Goal: Information Seeking & Learning: Check status

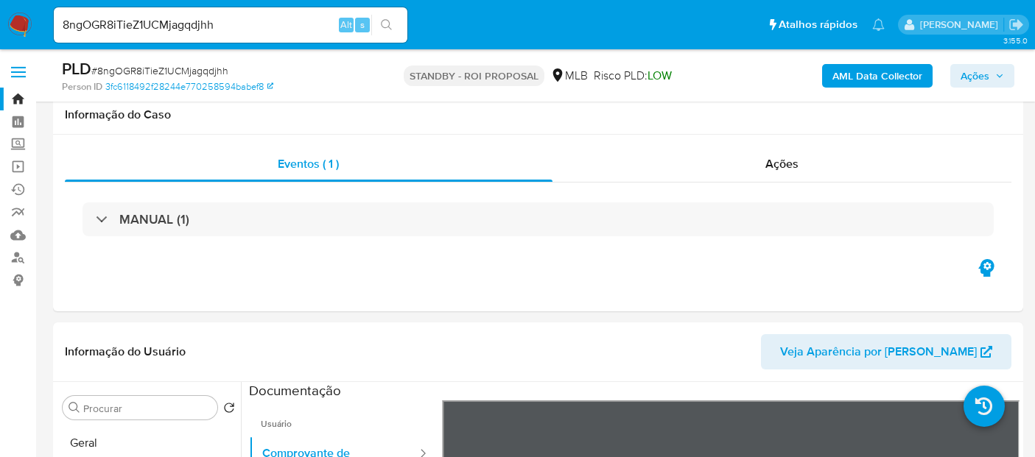
select select "10"
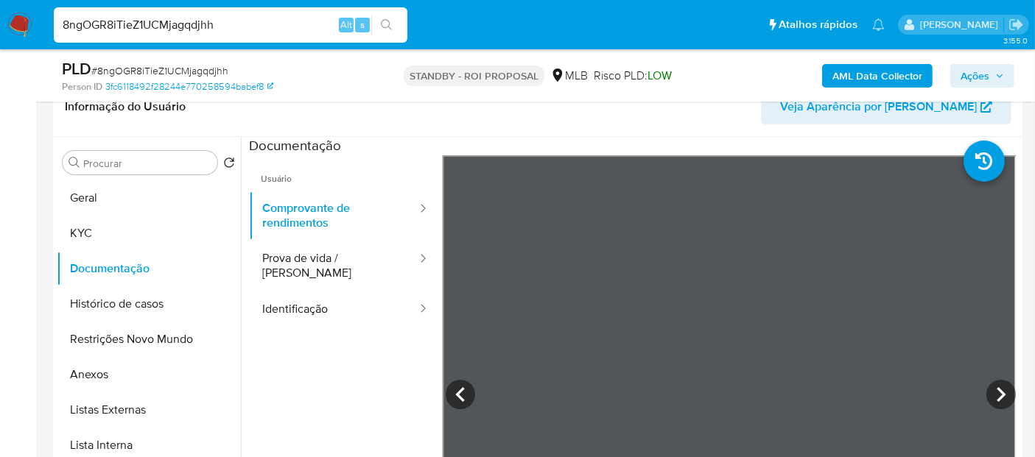
drag, startPoint x: 0, startPoint y: 0, endPoint x: 0, endPoint y: 29, distance: 29.5
click at [0, 29] on nav "Pausado Ver notificaciones 8ngOGR8iTieZ1UCMjagqdjhh Alt s Atalhos rápidos Presi…" at bounding box center [517, 24] width 1035 height 49
paste input "XTRMJRoZjZ9Hvwz9m9zBqQX2"
type input "XTRMJRoZjZ9Hvwz9m9zBqQX2"
click at [384, 24] on icon "search-icon" at bounding box center [387, 25] width 12 height 12
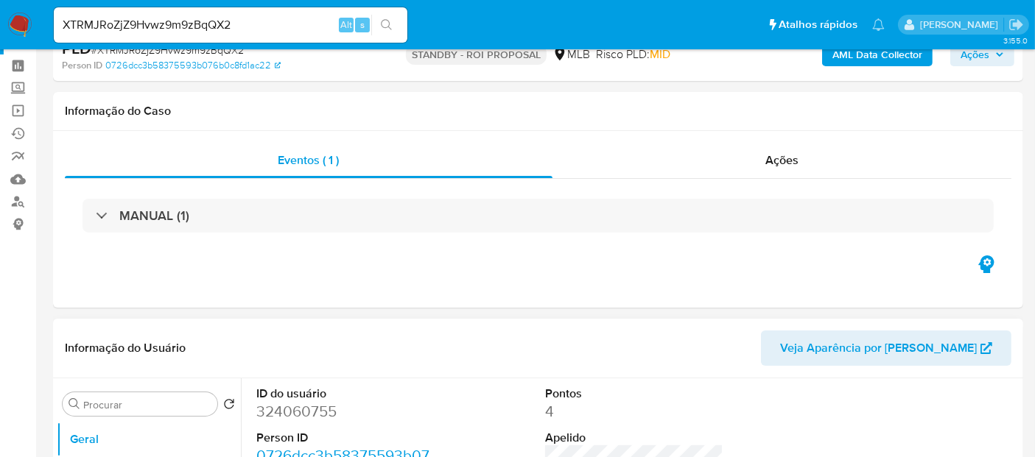
select select "10"
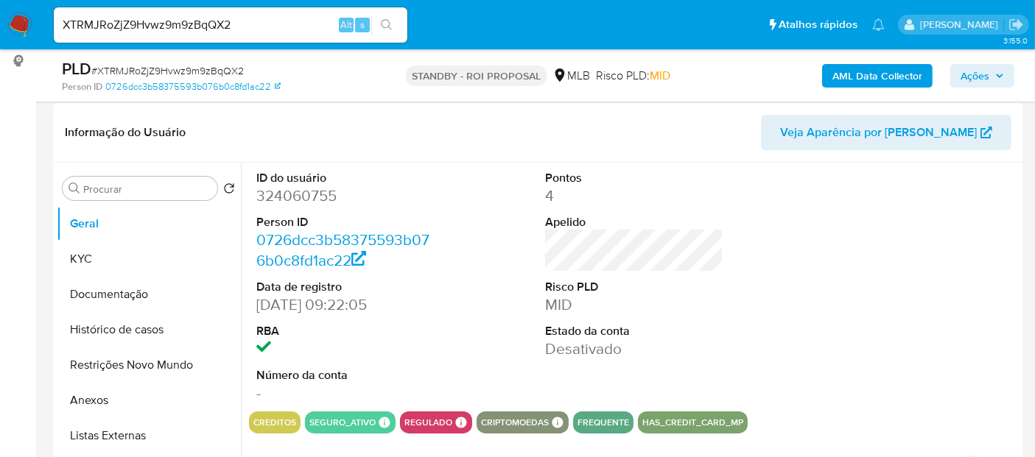
scroll to position [245, 0]
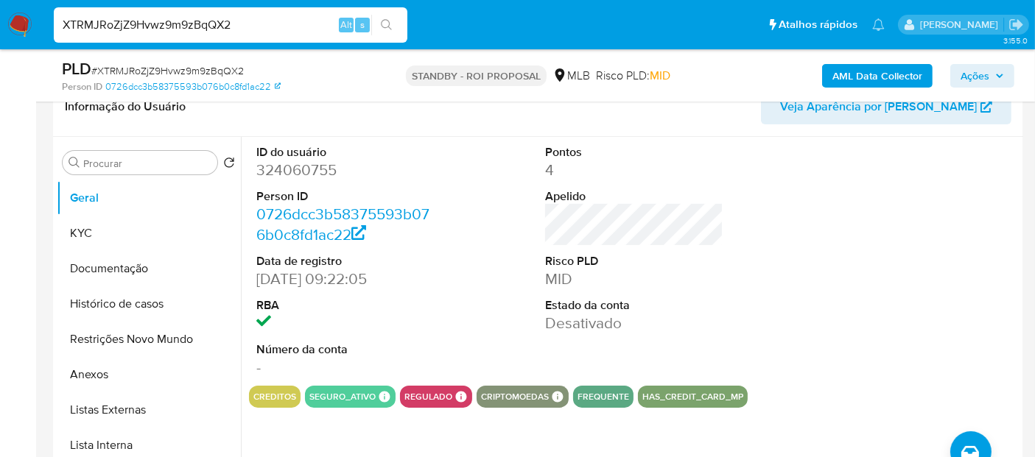
drag, startPoint x: 258, startPoint y: 26, endPoint x: 0, endPoint y: 28, distance: 257.8
click at [0, 28] on nav "Pausado Ver notificaciones XTRMJRoZjZ9Hvwz9m9zBqQX2 Alt s Atalhos rápidos Presi…" at bounding box center [517, 24] width 1035 height 49
paste input "C7xLot8vfySTwELG5PltjcHT"
type input "C7xLot8vfySTwELG5PltjcHT"
click at [381, 15] on button "search-icon" at bounding box center [386, 25] width 30 height 21
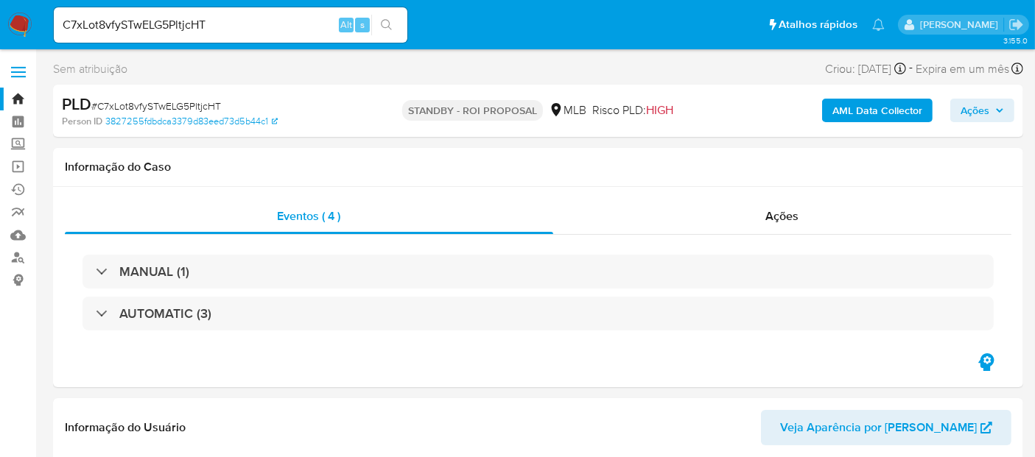
select select "10"
drag, startPoint x: 231, startPoint y: 26, endPoint x: 0, endPoint y: 140, distance: 257.9
click at [387, 24] on icon "search-icon" at bounding box center [387, 25] width 12 height 12
click at [389, 18] on button "search-icon" at bounding box center [386, 25] width 30 height 21
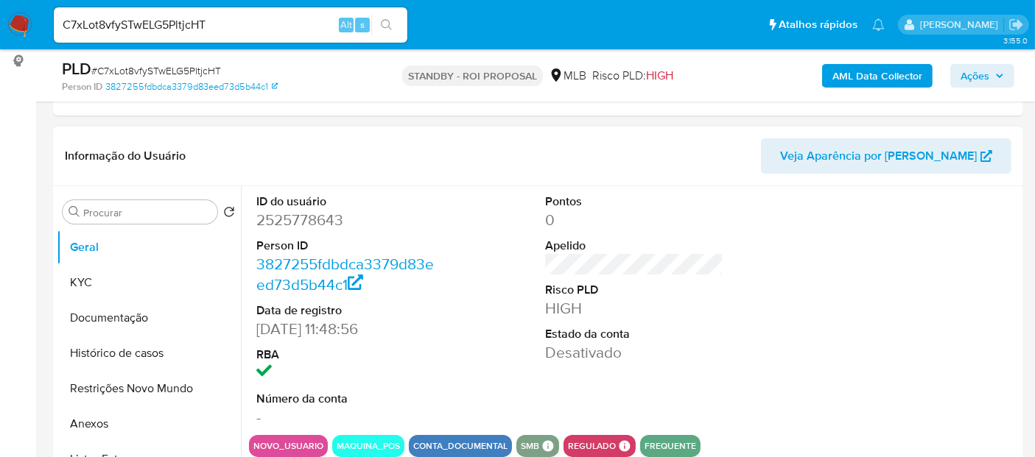
scroll to position [245, 0]
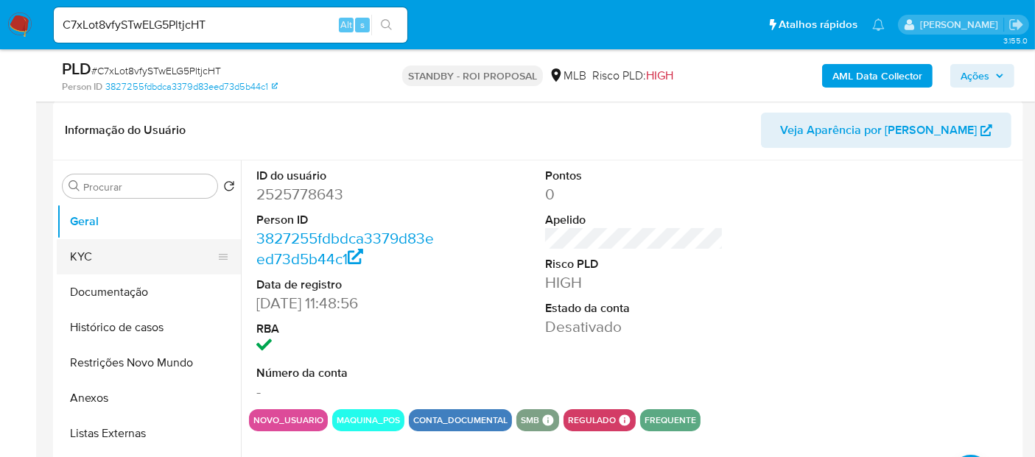
click at [82, 256] on button "KYC" at bounding box center [143, 256] width 172 height 35
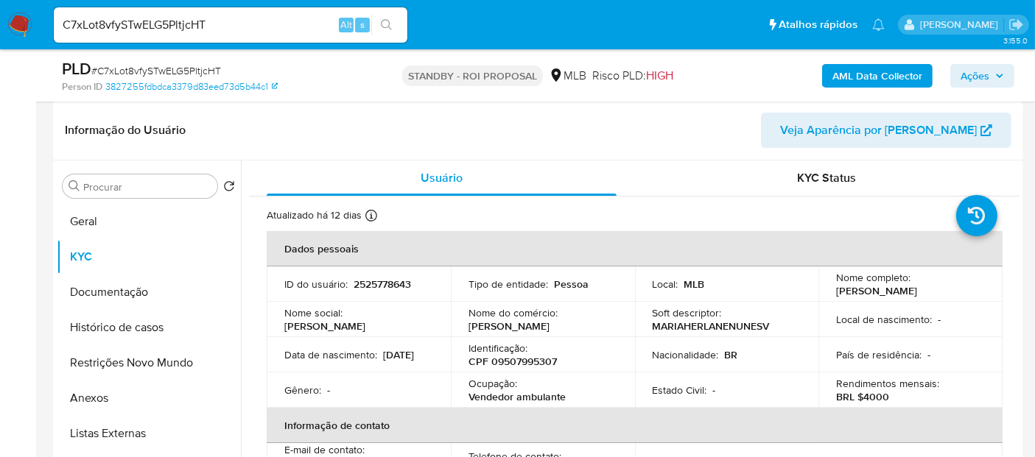
drag, startPoint x: 286, startPoint y: 362, endPoint x: 342, endPoint y: 369, distance: 57.1
click at [342, 362] on div "Data de nascimento : [DEMOGRAPHIC_DATA]" at bounding box center [358, 354] width 149 height 13
copy p "[DATE]"
click at [93, 295] on button "Documentação" at bounding box center [143, 292] width 172 height 35
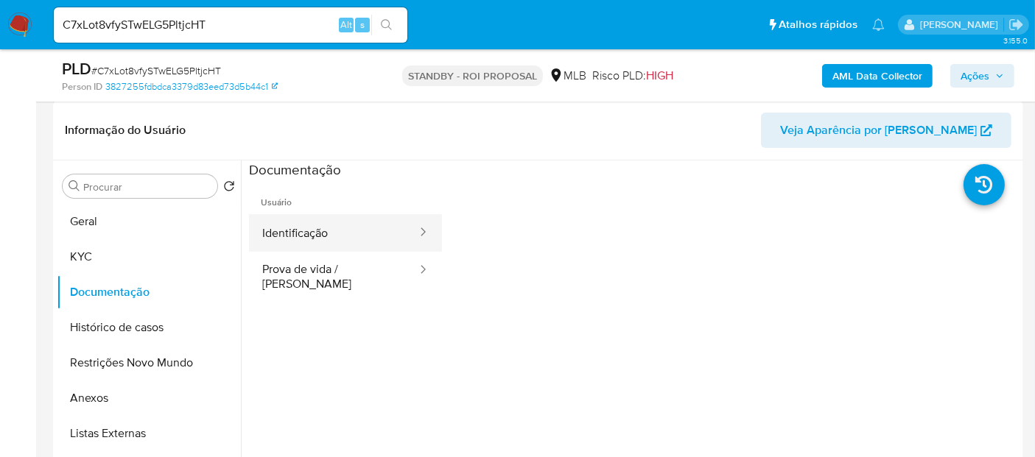
click at [313, 231] on button "Identificação" at bounding box center [333, 233] width 169 height 38
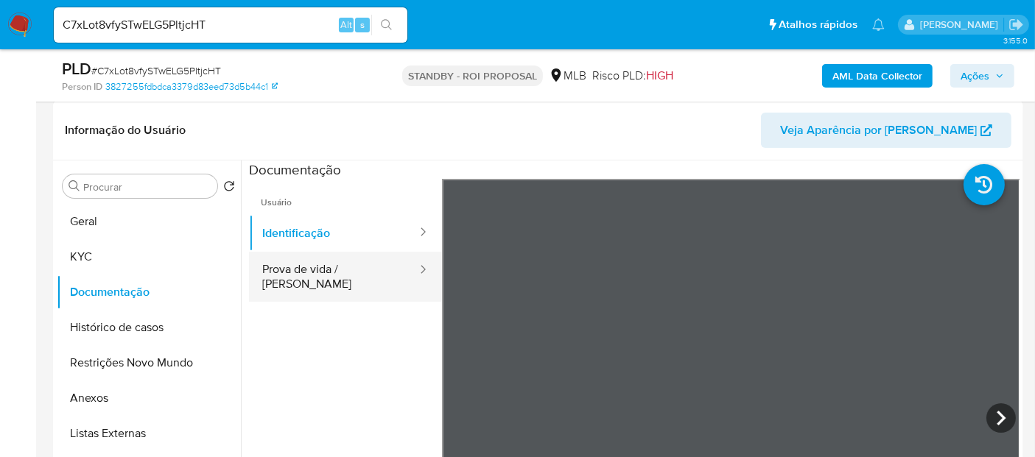
click at [339, 274] on button "Prova de vida / [PERSON_NAME]" at bounding box center [333, 277] width 169 height 50
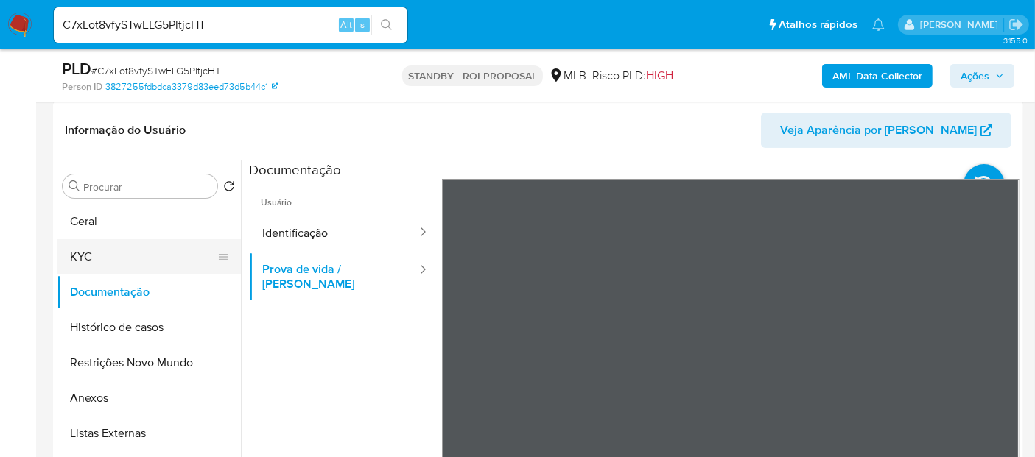
click at [107, 258] on button "KYC" at bounding box center [143, 256] width 172 height 35
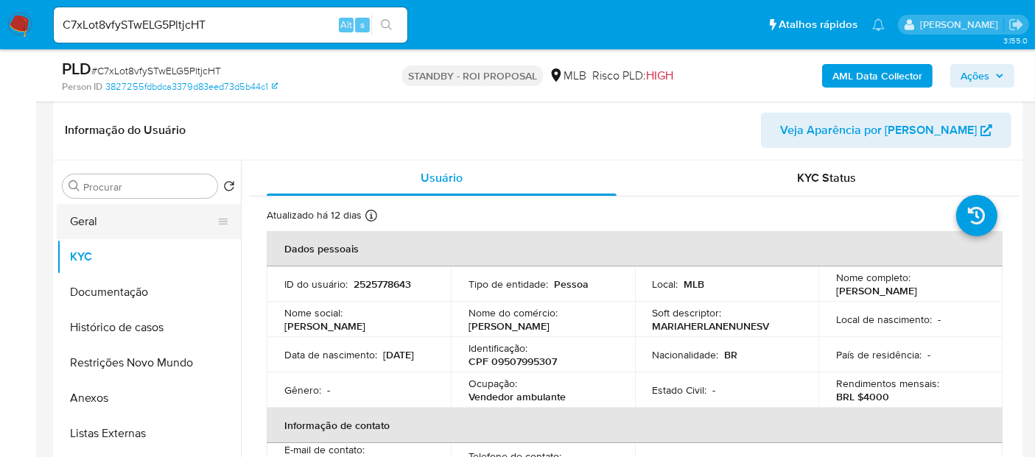
click at [114, 222] on button "Geral" at bounding box center [143, 221] width 172 height 35
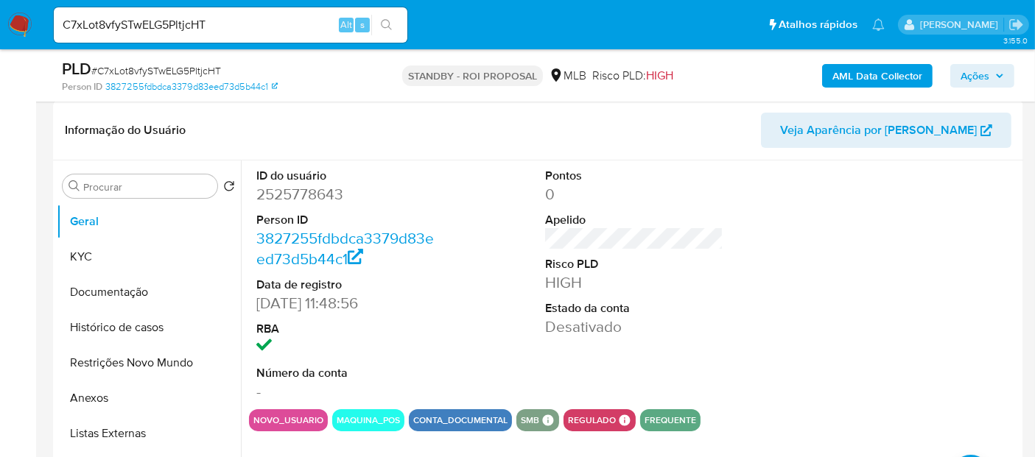
click at [15, 18] on img at bounding box center [19, 25] width 25 height 25
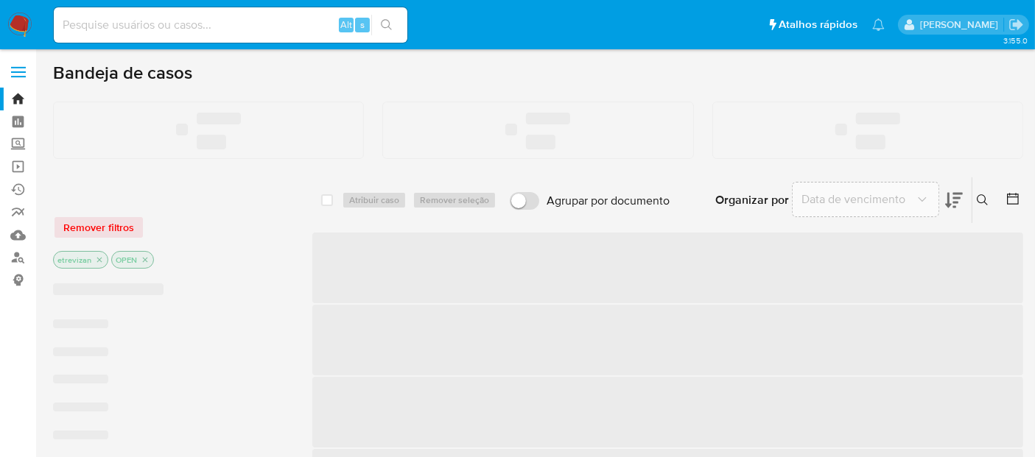
click at [193, 22] on input at bounding box center [230, 24] width 353 height 19
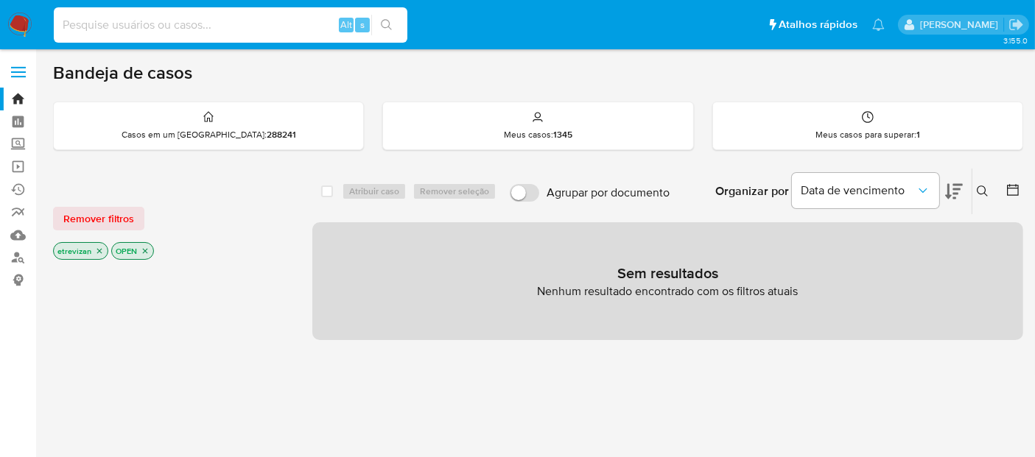
paste input "C7xLot8vfySTwELG5PltjcHT"
type input "C7xLot8vfySTwELG5PltjcHT"
click at [386, 18] on button "search-icon" at bounding box center [386, 25] width 30 height 21
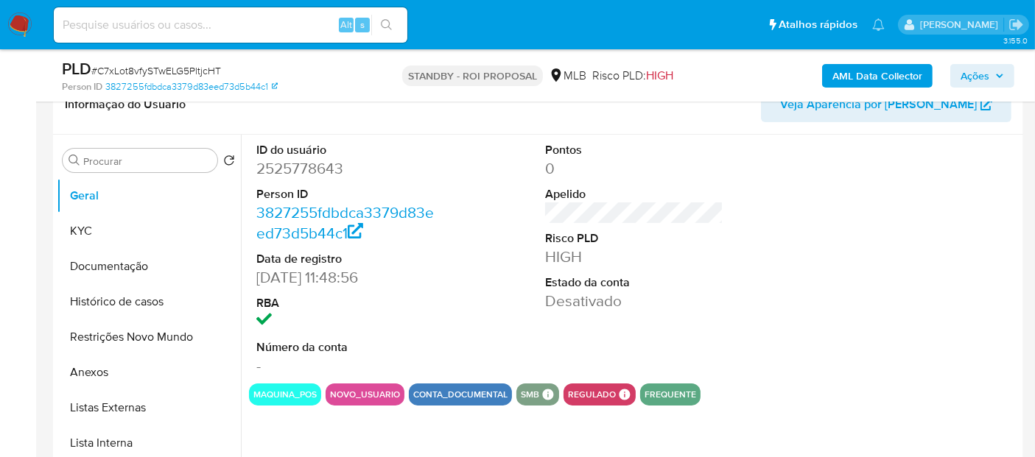
scroll to position [245, 0]
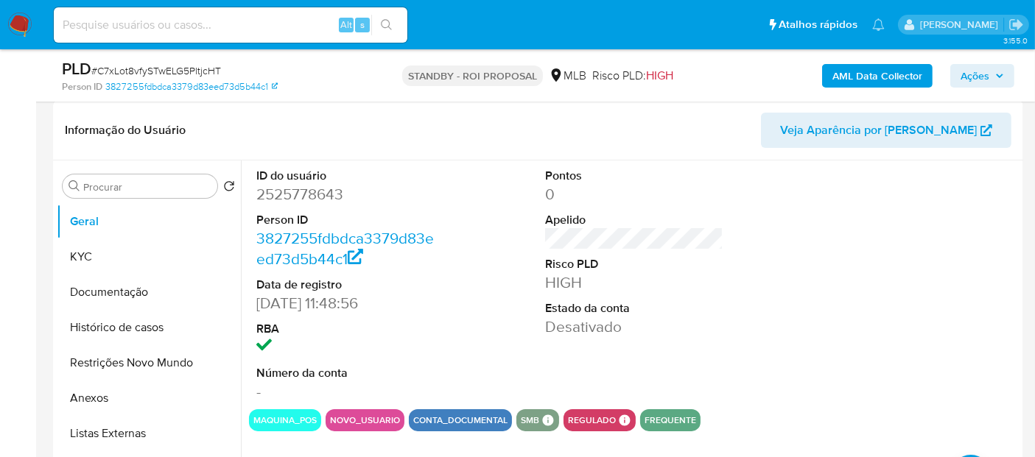
select select "10"
click at [225, 23] on input at bounding box center [230, 24] width 353 height 19
paste input "1i77ogc8uUwhpUriTifuvUtl"
type input "1i77ogc8uUwhpUriTifuvUtl"
click at [386, 23] on icon "search-icon" at bounding box center [387, 25] width 12 height 12
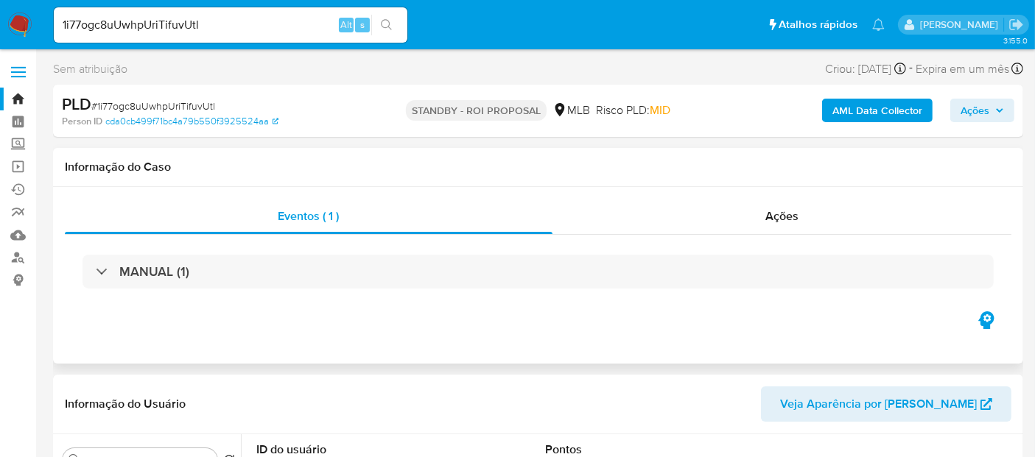
select select "10"
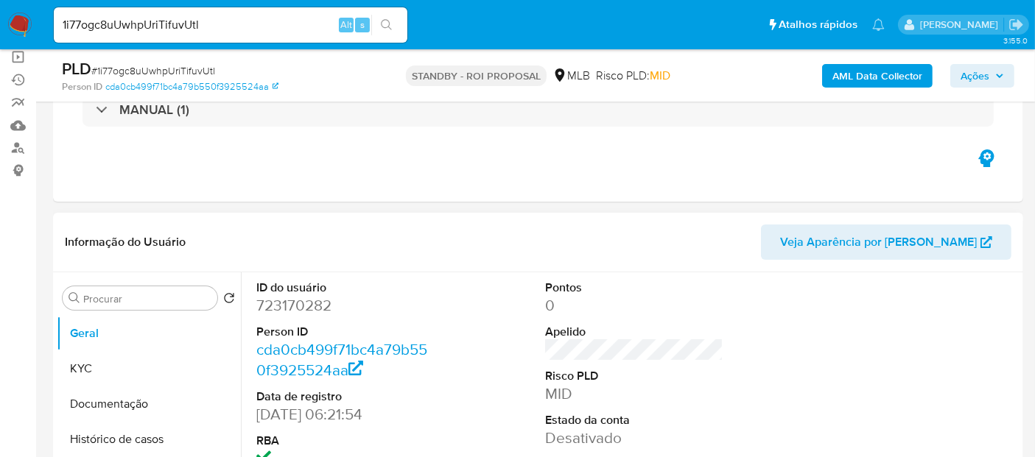
scroll to position [163, 0]
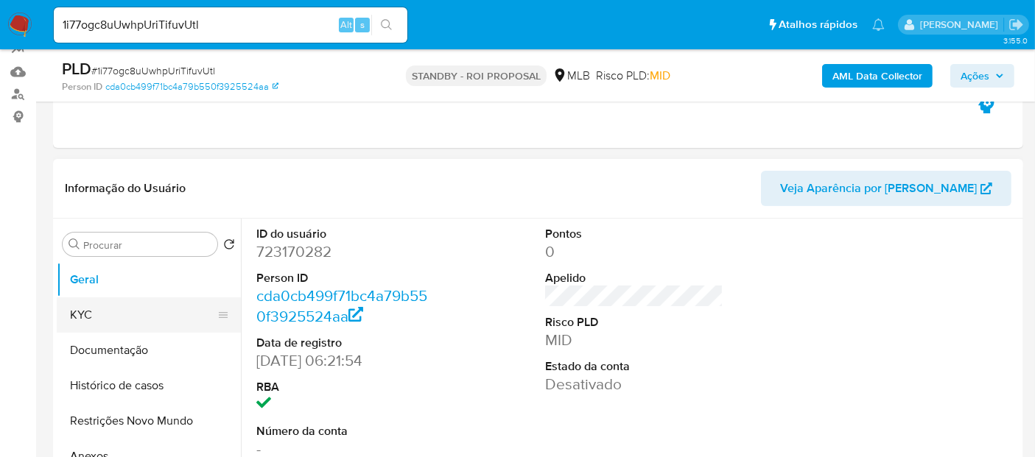
click at [148, 314] on button "KYC" at bounding box center [143, 315] width 172 height 35
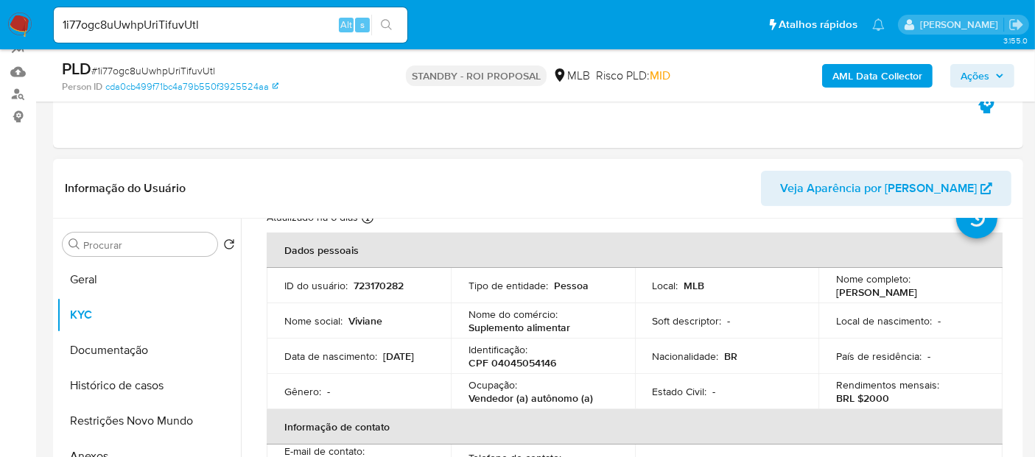
scroll to position [82, 0]
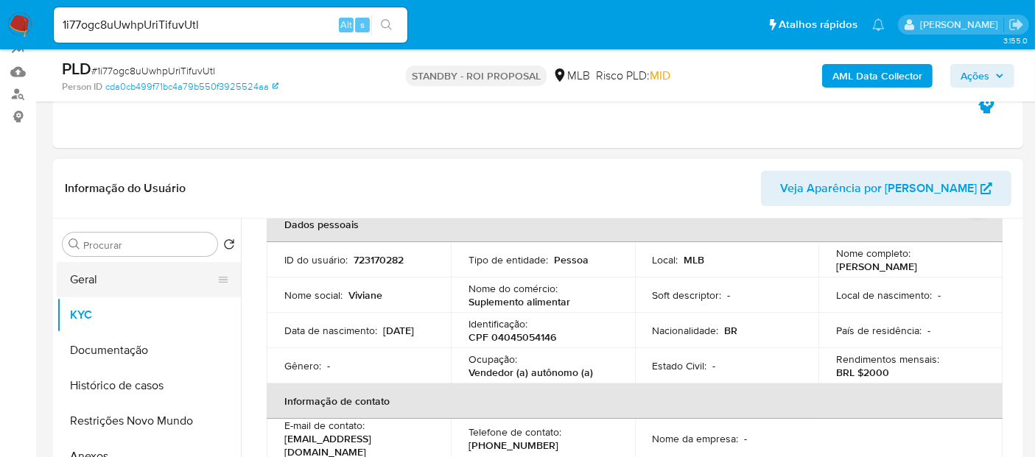
click at [108, 274] on button "Geral" at bounding box center [143, 279] width 172 height 35
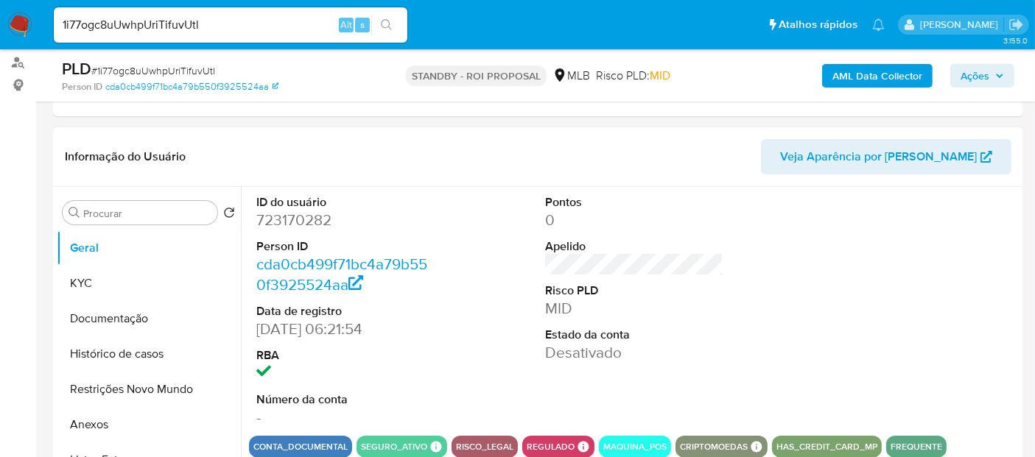
scroll to position [245, 0]
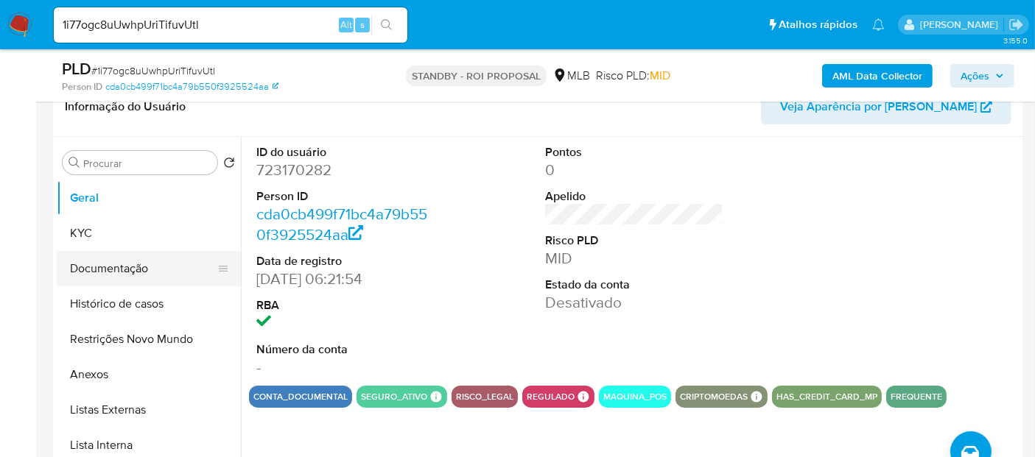
click at [109, 268] on button "Documentação" at bounding box center [143, 268] width 172 height 35
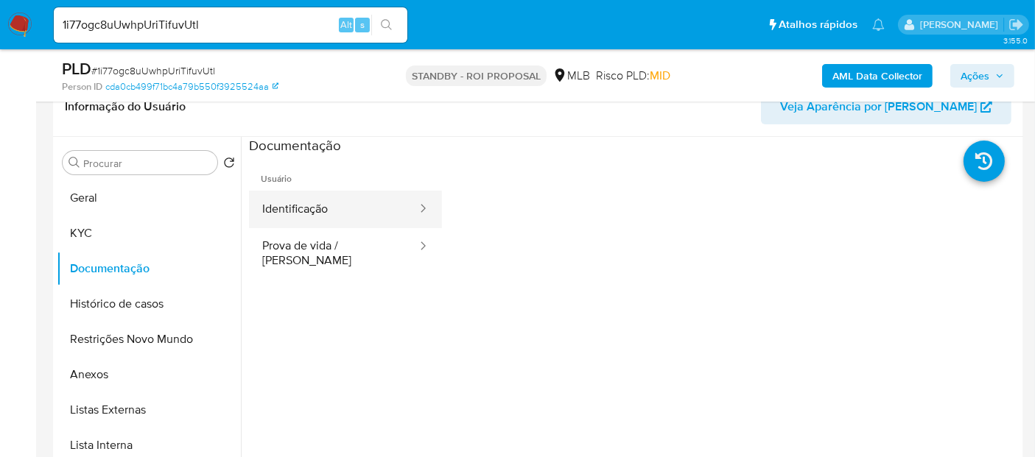
click at [295, 197] on button "Identificação" at bounding box center [333, 210] width 169 height 38
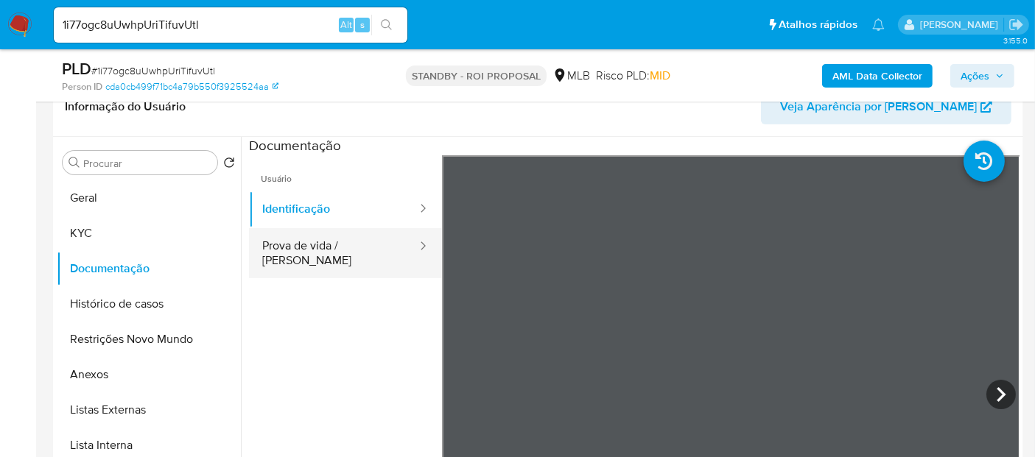
click at [329, 252] on button "Prova de vida / [PERSON_NAME]" at bounding box center [333, 253] width 169 height 50
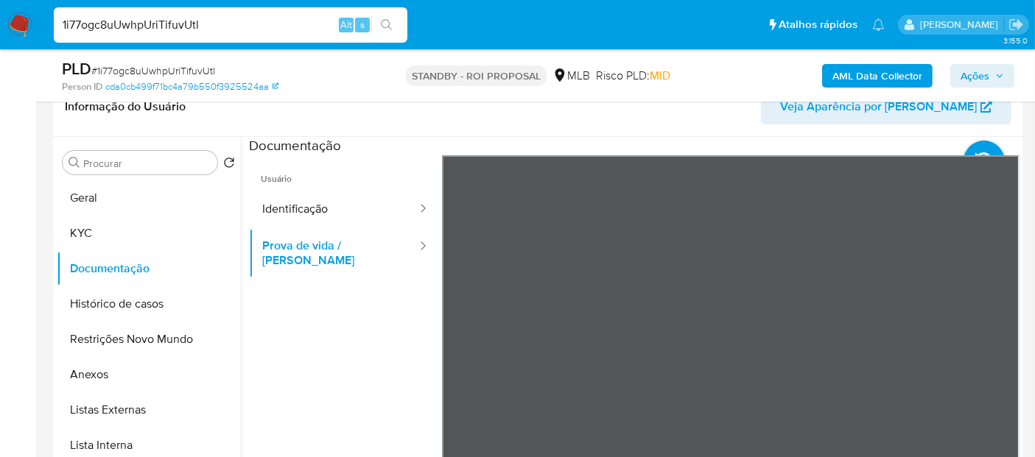
drag, startPoint x: 236, startPoint y: 19, endPoint x: 0, endPoint y: 48, distance: 238.1
click at [0, 48] on nav "Pausado Ver notificaciones 1i77ogc8uUwhpUriTifuvUtl Alt s Atalhos rápidos Presi…" at bounding box center [517, 24] width 1035 height 49
paste input "OqBstia5WBctekcap7bbMI4D"
type input "OqBstia5WBctekcap7bbMI4D"
click at [384, 24] on icon "search-icon" at bounding box center [387, 25] width 12 height 12
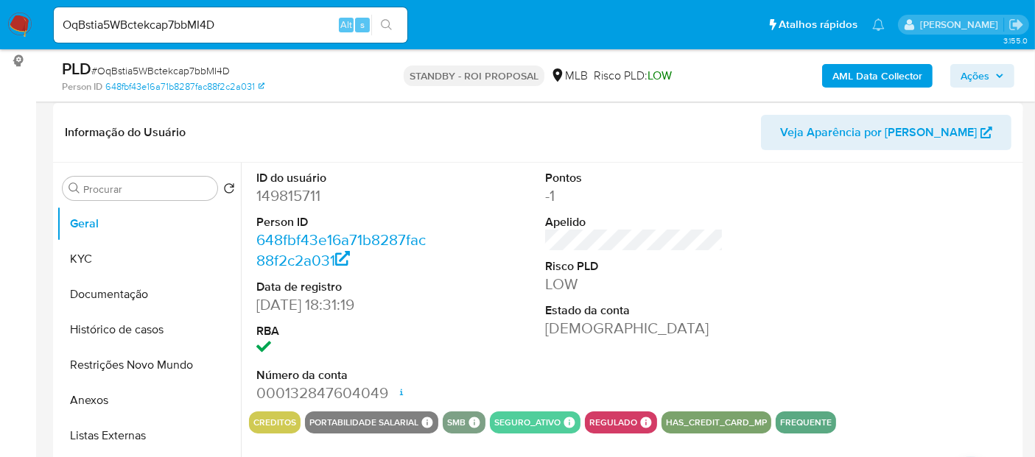
scroll to position [245, 0]
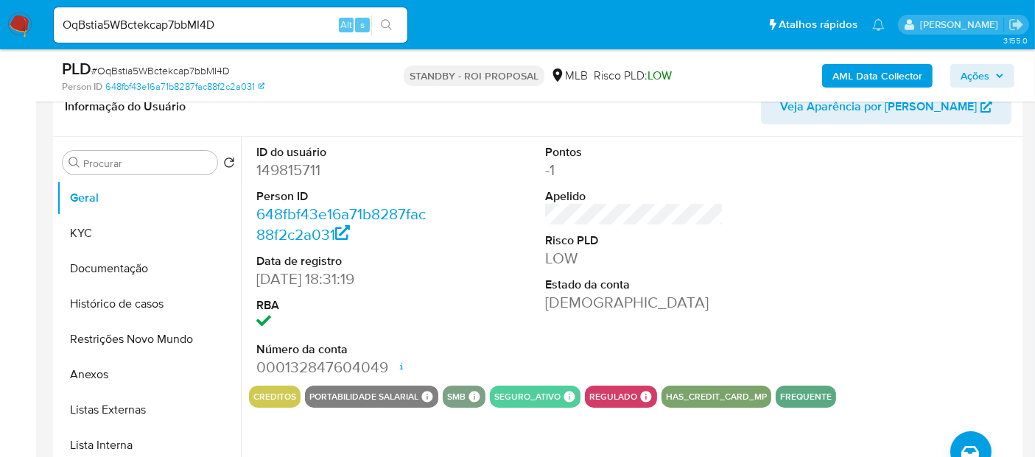
select select "10"
click at [77, 229] on button "KYC" at bounding box center [143, 233] width 172 height 35
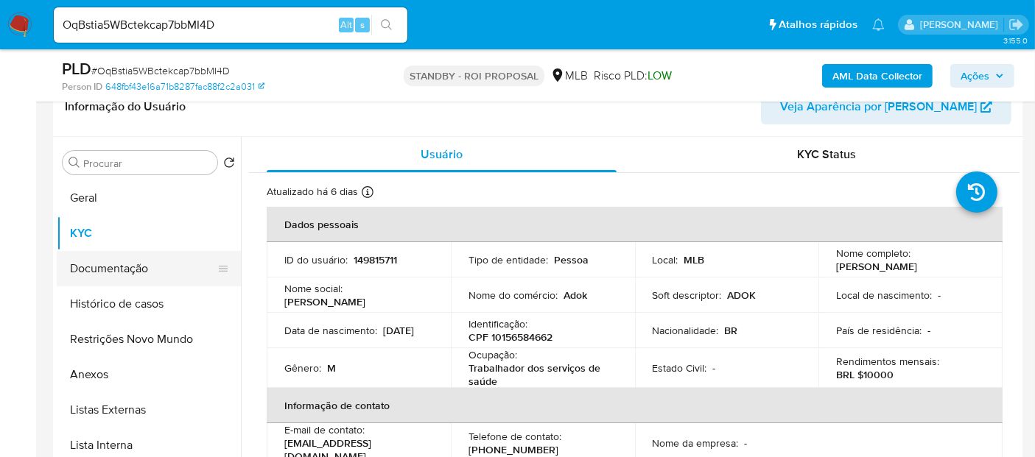
click at [143, 268] on button "Documentação" at bounding box center [143, 268] width 172 height 35
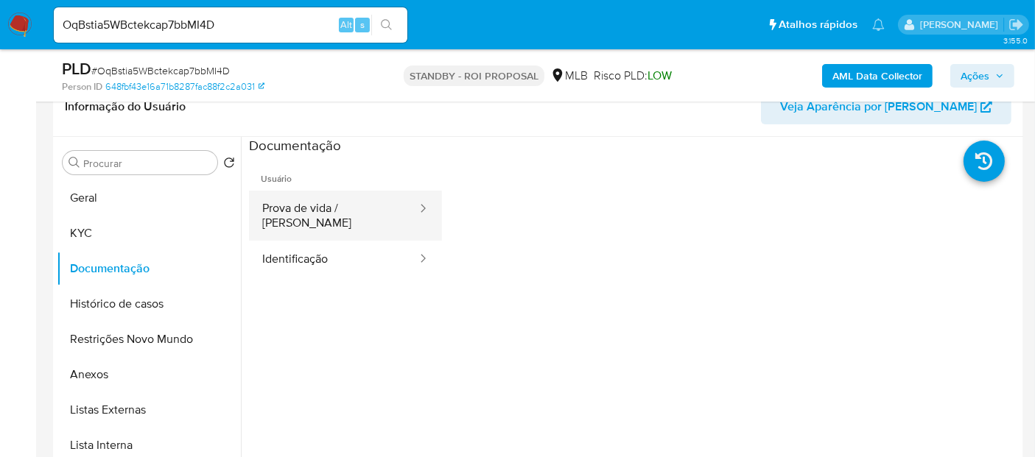
click at [336, 203] on button "Prova de vida / [PERSON_NAME]" at bounding box center [333, 216] width 169 height 50
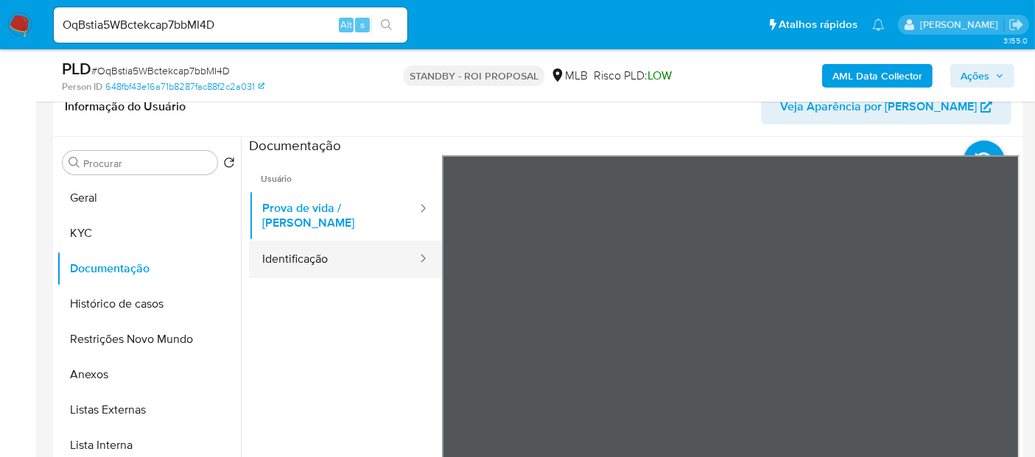
click at [311, 253] on button "Identificação" at bounding box center [333, 260] width 169 height 38
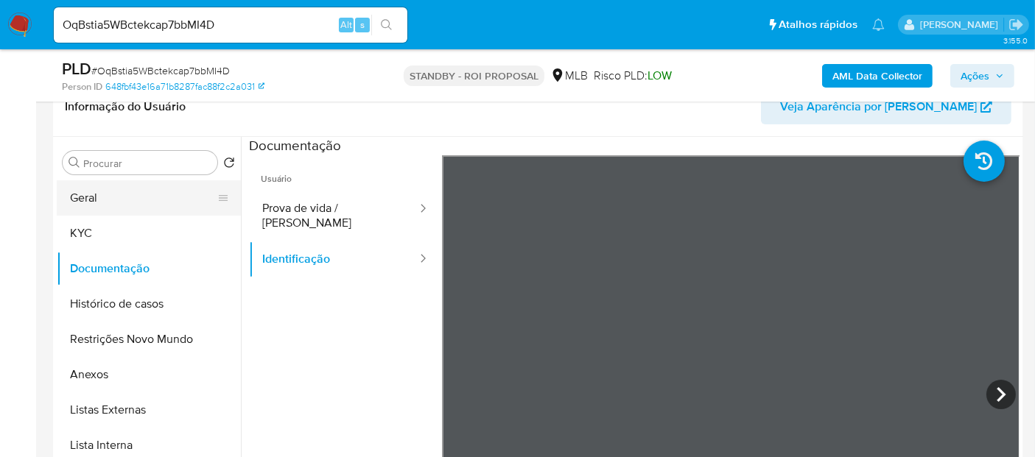
drag, startPoint x: 73, startPoint y: 191, endPoint x: 100, endPoint y: 199, distance: 28.2
click at [73, 191] on button "Geral" at bounding box center [143, 197] width 172 height 35
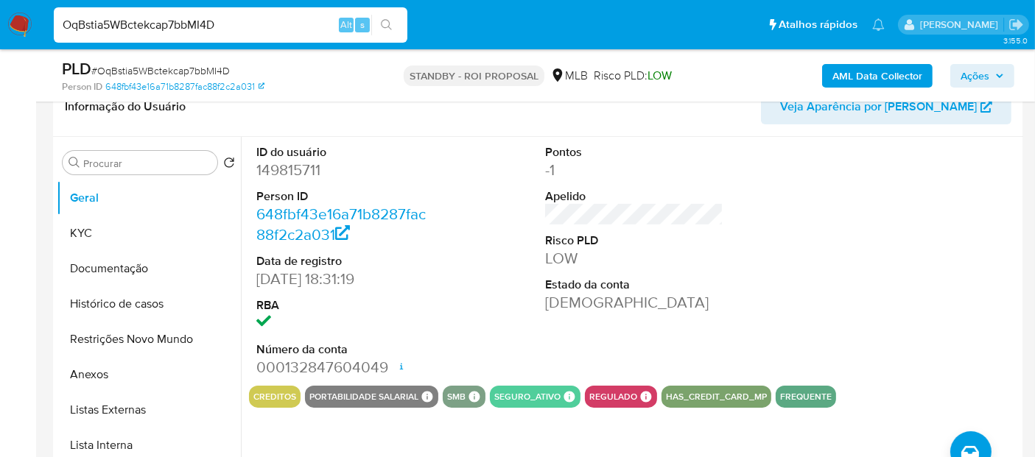
drag, startPoint x: 244, startPoint y: 26, endPoint x: 0, endPoint y: 24, distance: 243.8
click at [0, 24] on nav "Pausado Ver notificaciones OqBstia5WBctekcap7bbMI4D Alt s Atalhos rápidos Presi…" at bounding box center [517, 24] width 1035 height 49
paste input "cBx2dvqO4lGDs5omgVzEZvZm"
type input "cBx2dvqO4lGDs5omgVzEZvZm"
click at [389, 17] on button "search-icon" at bounding box center [386, 25] width 30 height 21
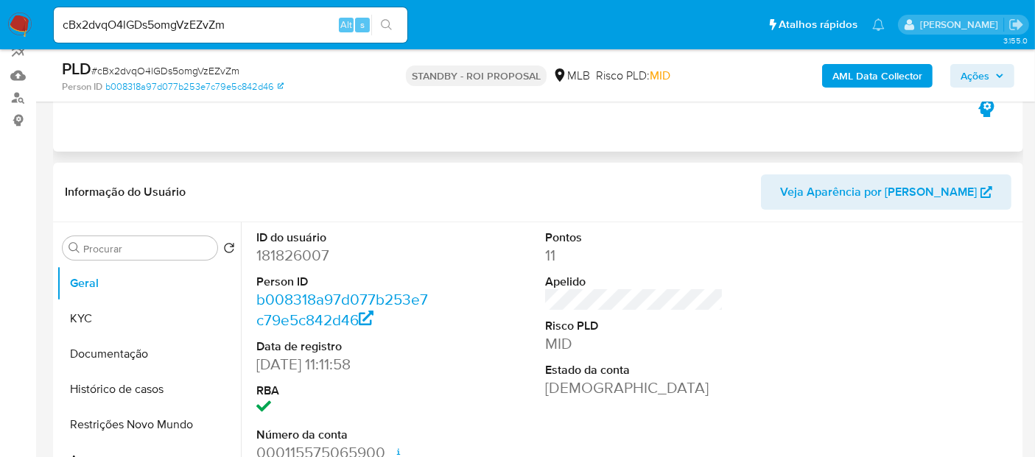
scroll to position [163, 0]
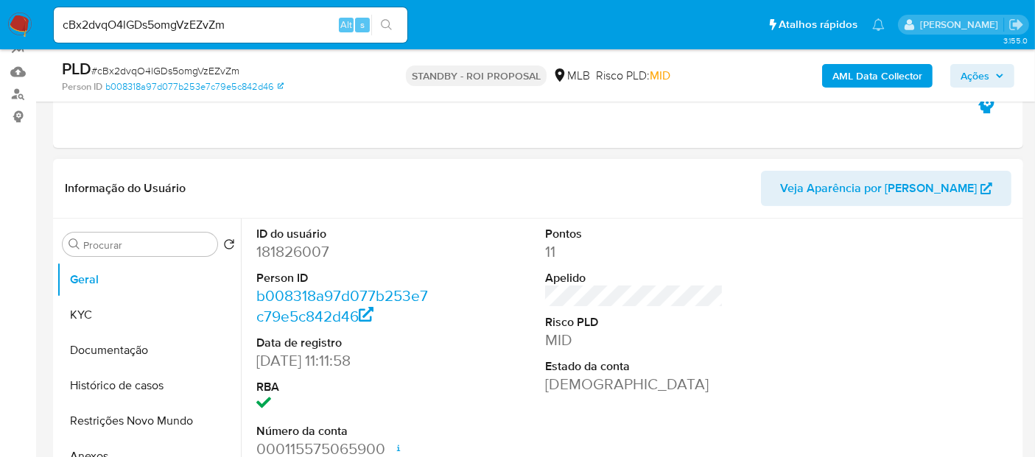
select select "10"
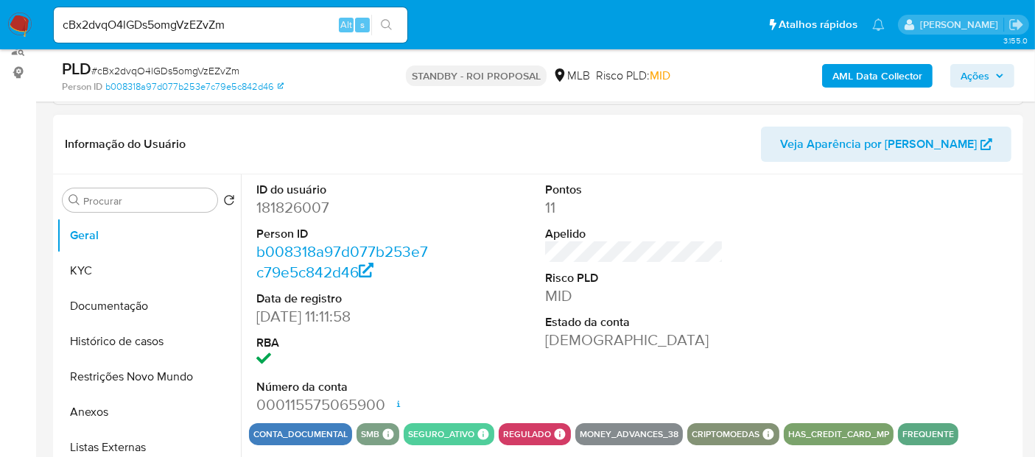
scroll to position [245, 0]
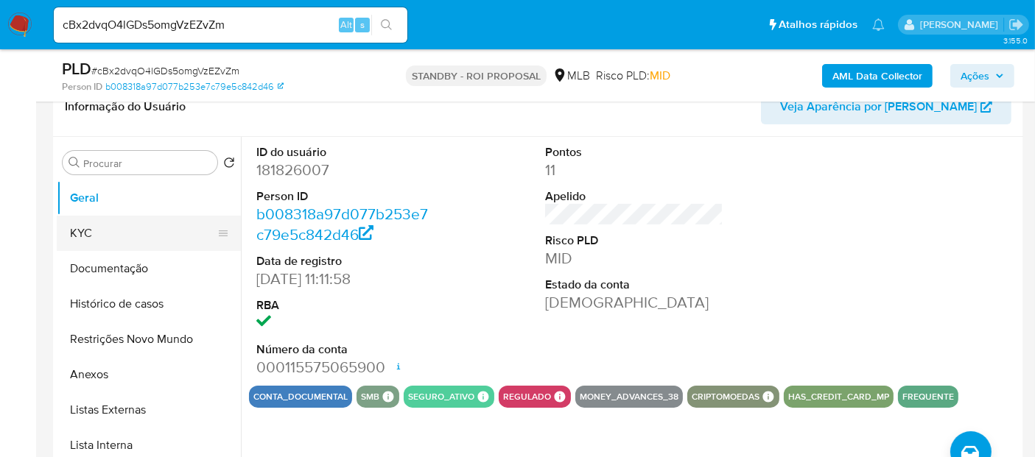
click at [99, 225] on button "KYC" at bounding box center [143, 233] width 172 height 35
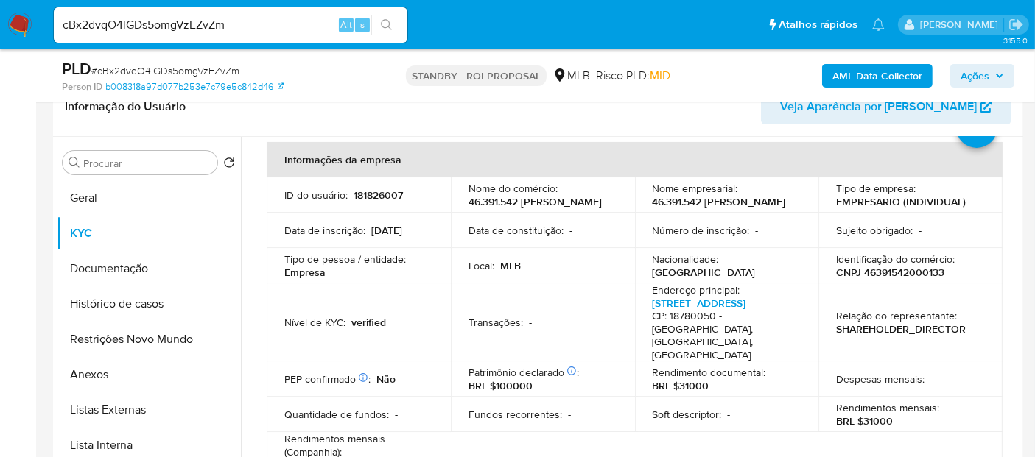
scroll to position [163, 0]
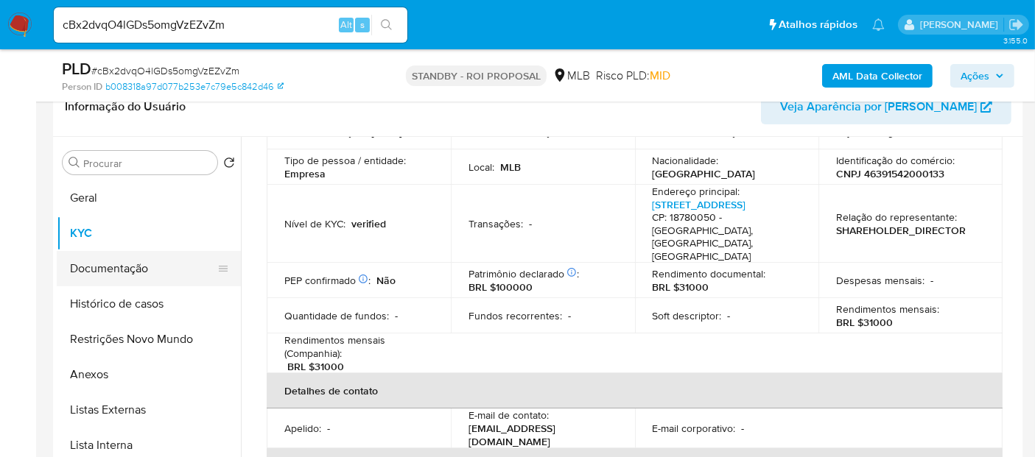
click at [141, 268] on button "Documentação" at bounding box center [143, 268] width 172 height 35
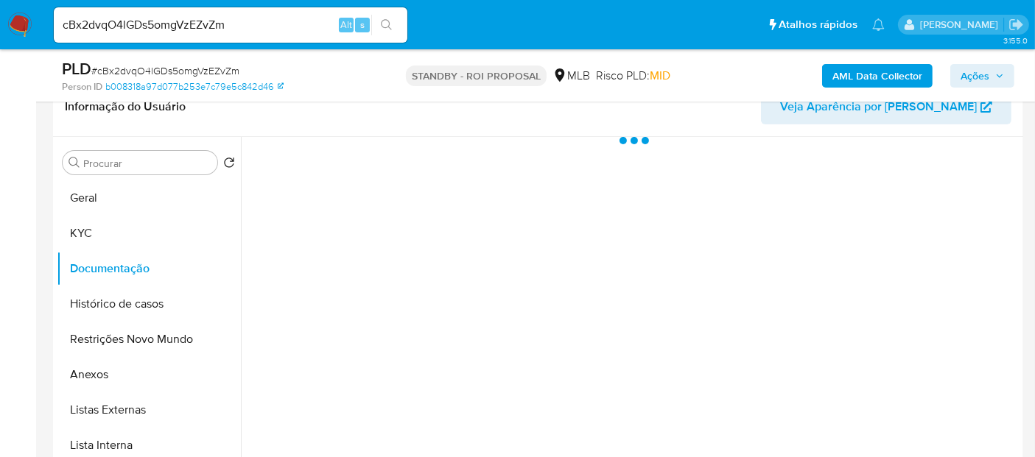
scroll to position [0, 0]
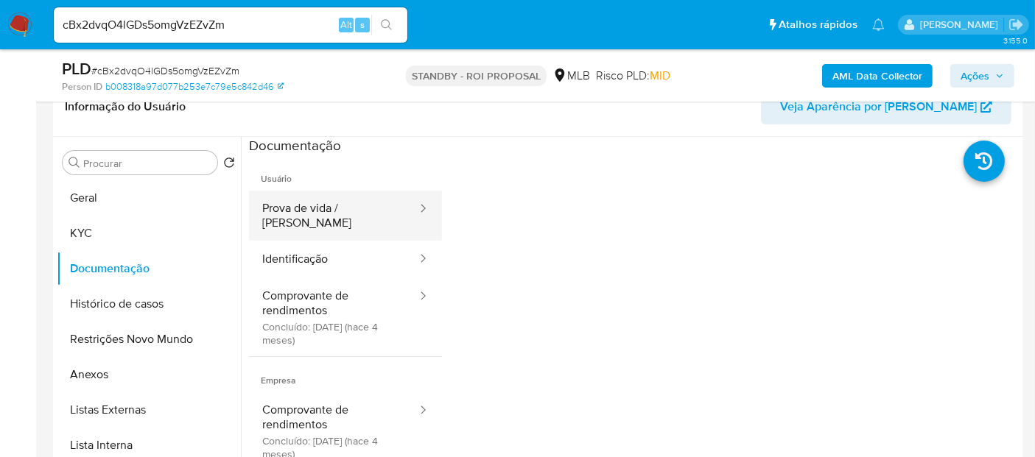
click at [335, 207] on button "Prova de vida / [PERSON_NAME]" at bounding box center [333, 216] width 169 height 50
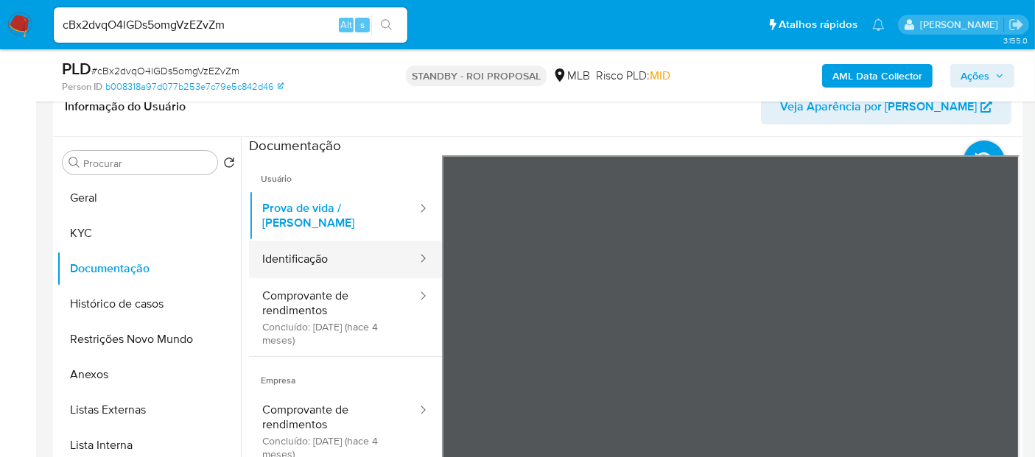
click at [308, 247] on button "Identificação" at bounding box center [333, 260] width 169 height 38
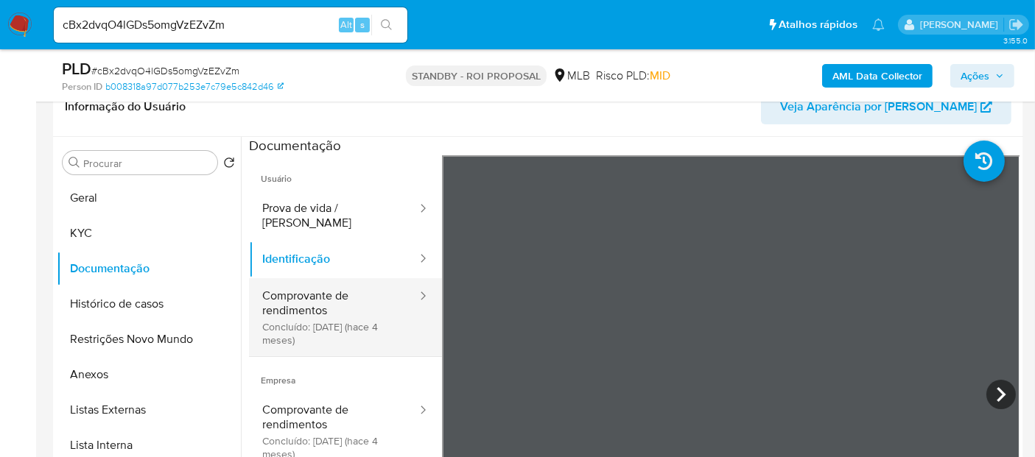
click at [378, 278] on button "Comprovante de rendimentos Concluído: 05/05/2025 (hace 4 meses)" at bounding box center [333, 317] width 169 height 78
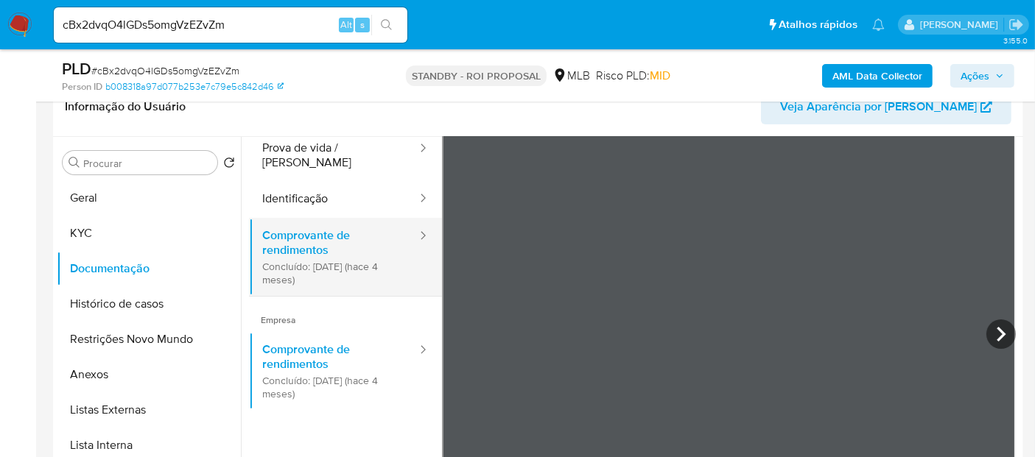
scroll to position [82, 0]
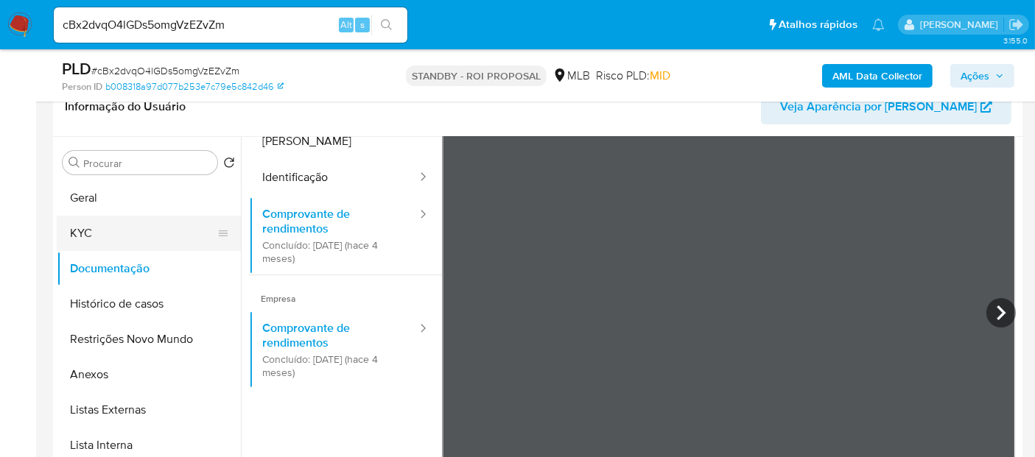
click at [86, 234] on button "KYC" at bounding box center [143, 233] width 172 height 35
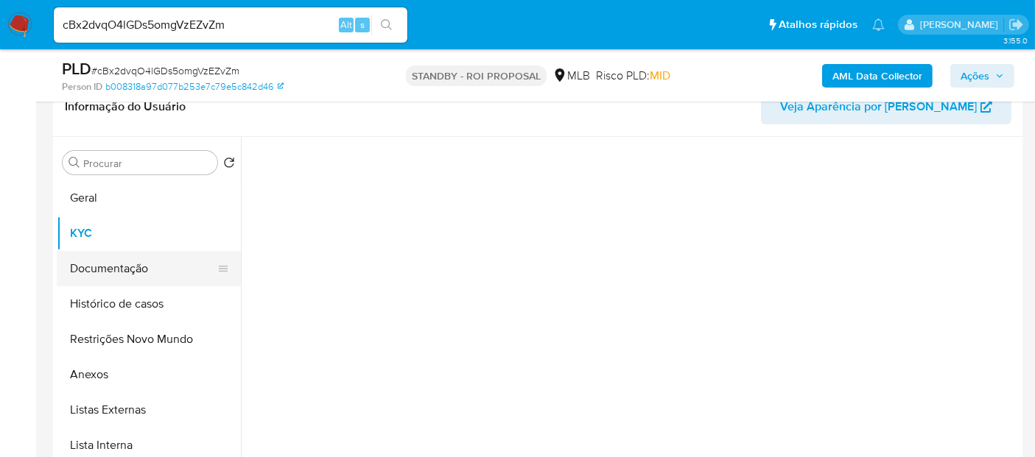
scroll to position [0, 0]
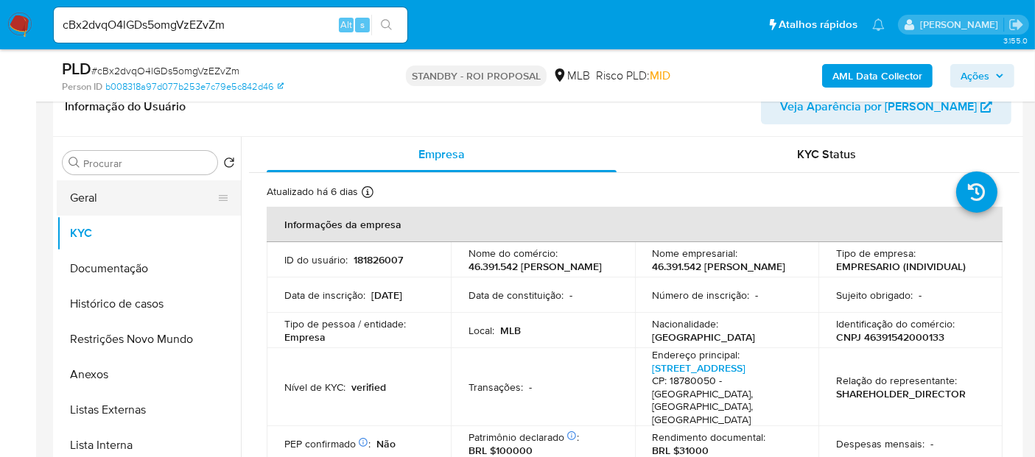
drag, startPoint x: 80, startPoint y: 194, endPoint x: 185, endPoint y: 173, distance: 107.5
click at [80, 194] on button "Geral" at bounding box center [143, 197] width 172 height 35
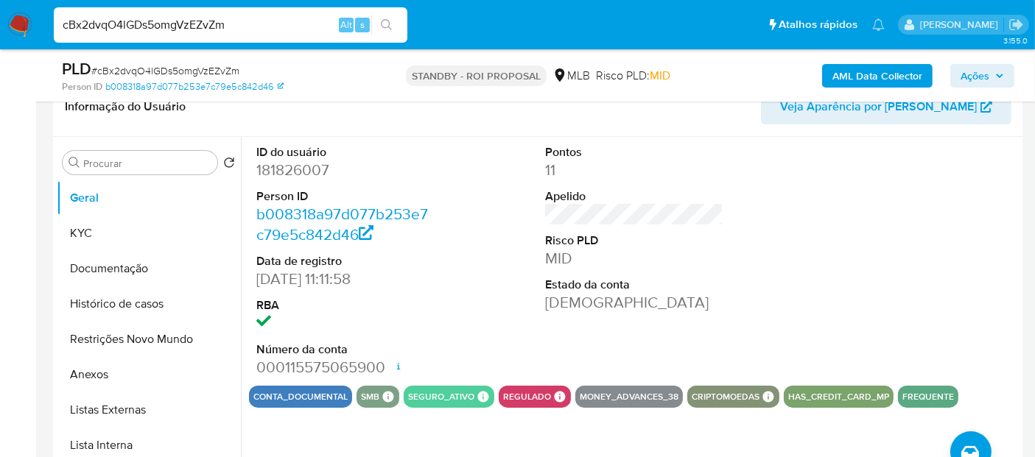
drag, startPoint x: 267, startPoint y: 34, endPoint x: 0, endPoint y: 74, distance: 270.3
paste input "GWhWFYpoxqgSvShBu58ymHjM"
type input "GWhWFYpoxqgSvShBu58ymHjM"
click at [385, 20] on icon "search-icon" at bounding box center [387, 25] width 12 height 12
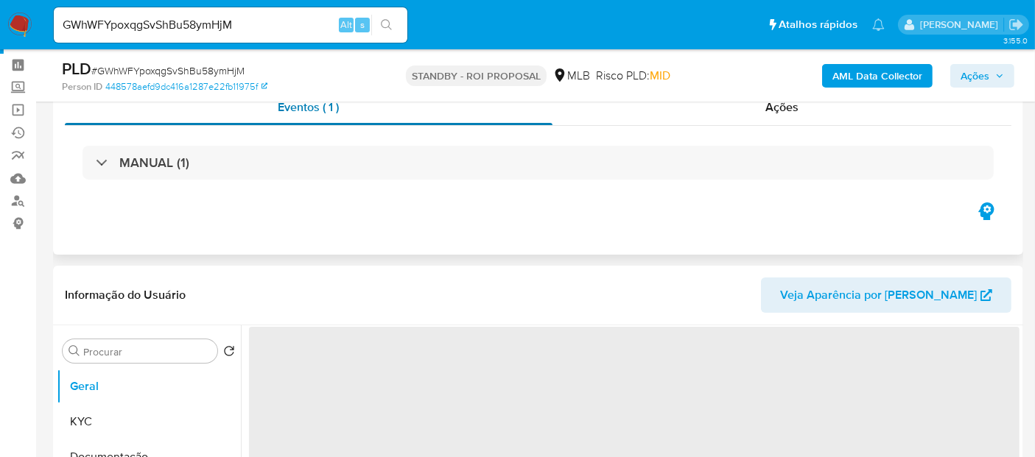
scroll to position [163, 0]
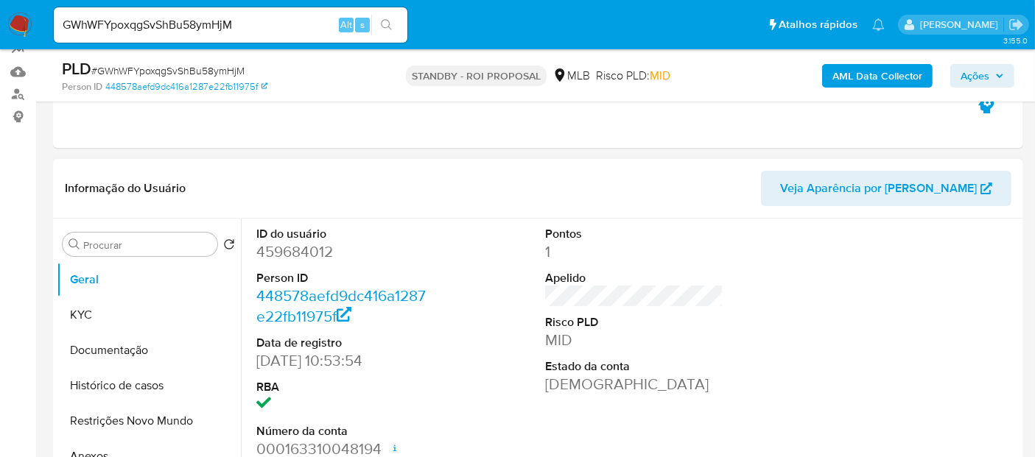
select select "10"
click at [80, 308] on button "KYC" at bounding box center [143, 315] width 172 height 35
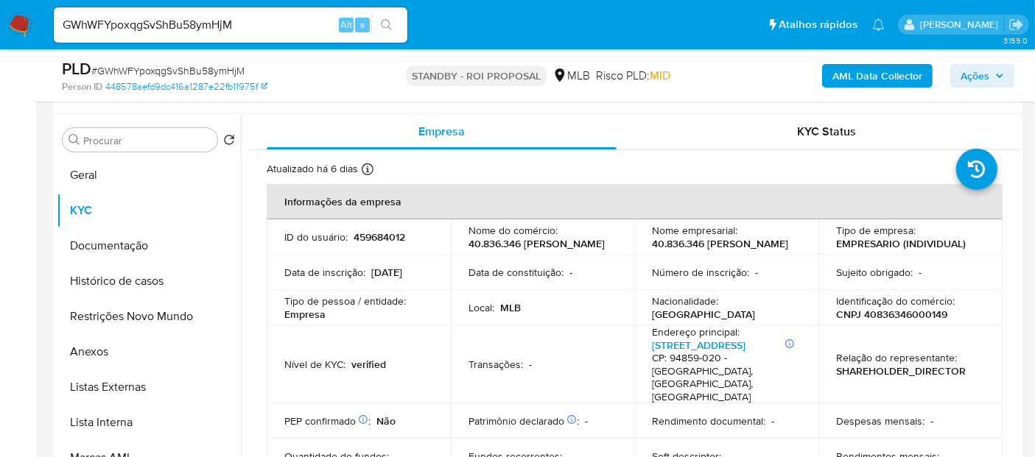
scroll to position [329, 0]
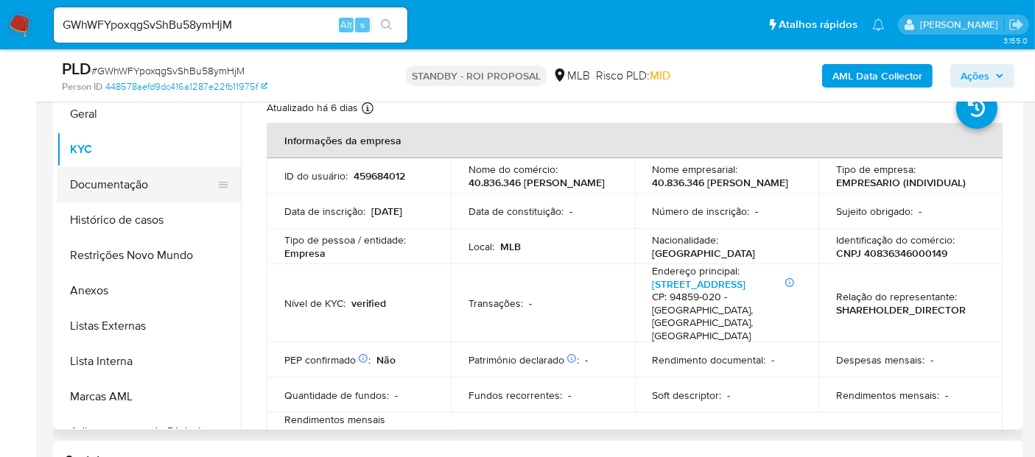
drag, startPoint x: 126, startPoint y: 188, endPoint x: 198, endPoint y: 186, distance: 72.2
click at [126, 187] on button "Documentação" at bounding box center [143, 184] width 172 height 35
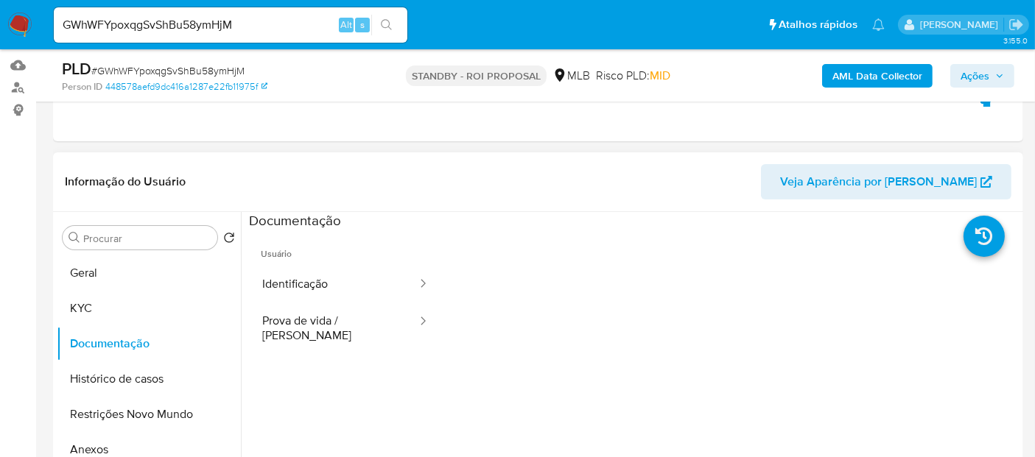
scroll to position [166, 0]
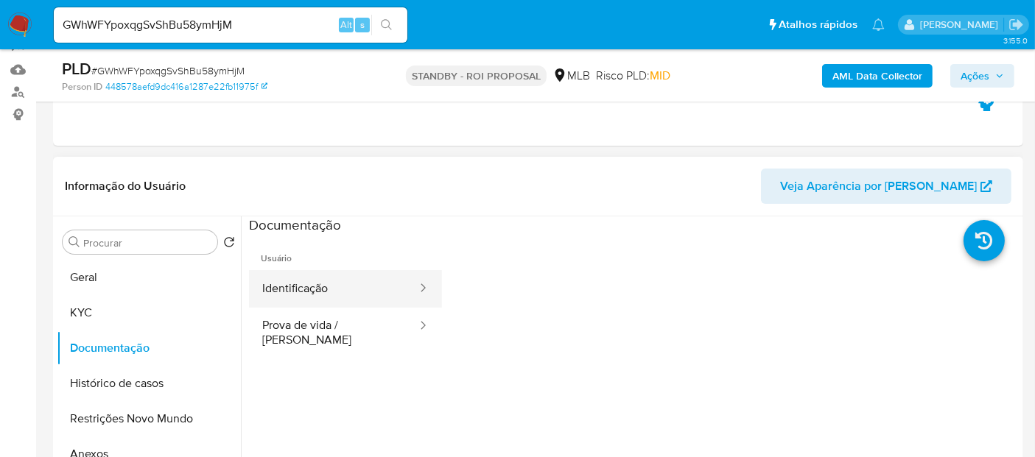
click at [302, 288] on button "Identificação" at bounding box center [333, 289] width 169 height 38
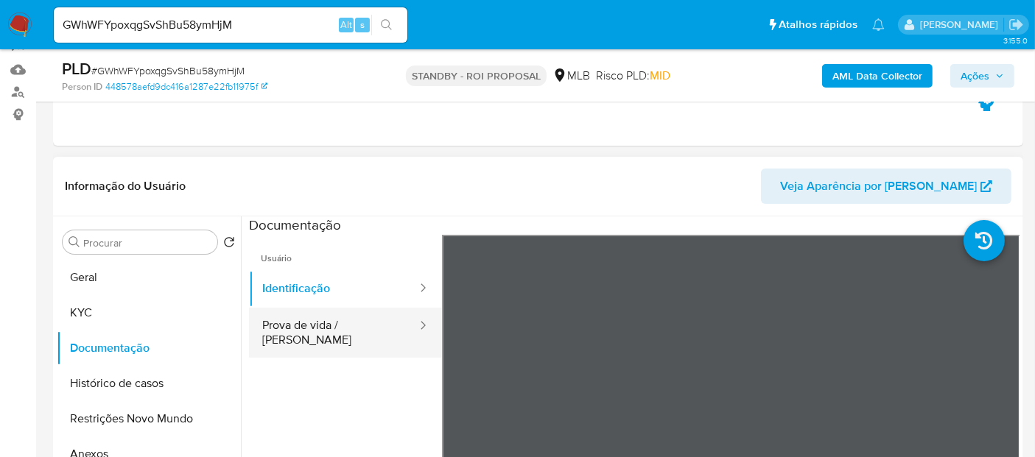
click at [357, 325] on button "Prova de vida / [PERSON_NAME]" at bounding box center [333, 333] width 169 height 50
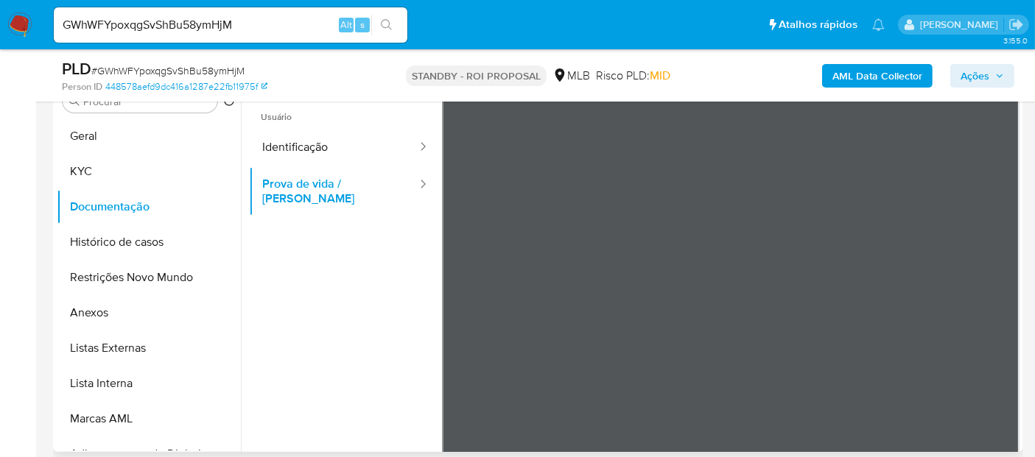
scroll to position [322, 0]
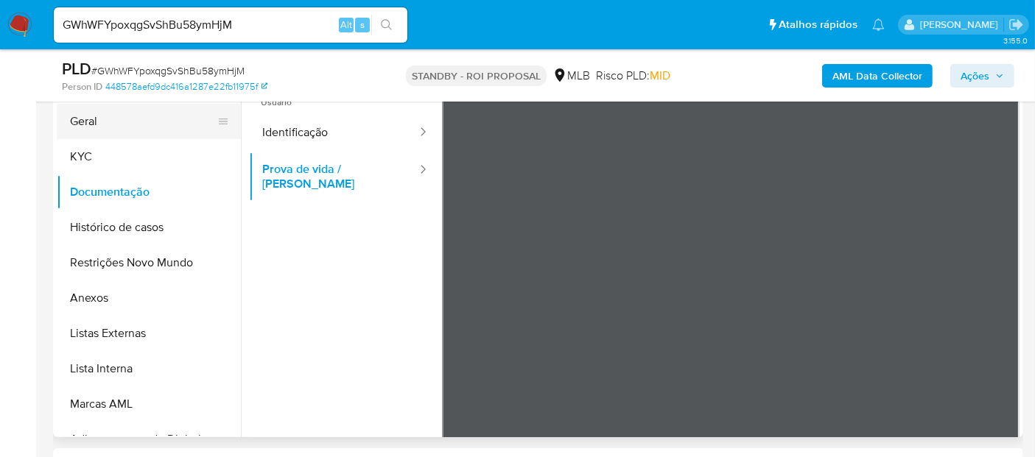
click at [87, 122] on button "Geral" at bounding box center [143, 121] width 172 height 35
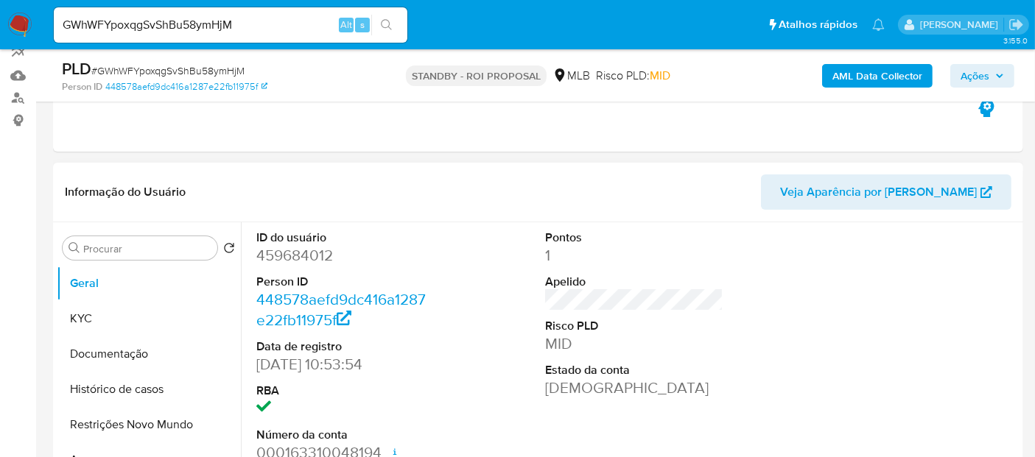
scroll to position [158, 0]
drag, startPoint x: 242, startPoint y: 23, endPoint x: 0, endPoint y: 79, distance: 247.9
paste input "o7c3Wmn8GI242doArCplF8oF"
type input "o7c3Wmn8GI242doArCplF8oF"
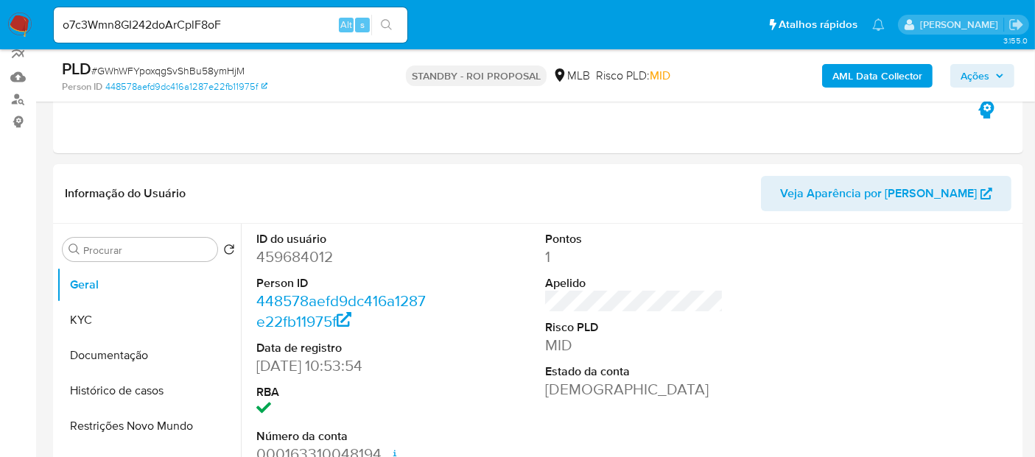
click at [389, 18] on button "search-icon" at bounding box center [386, 25] width 30 height 21
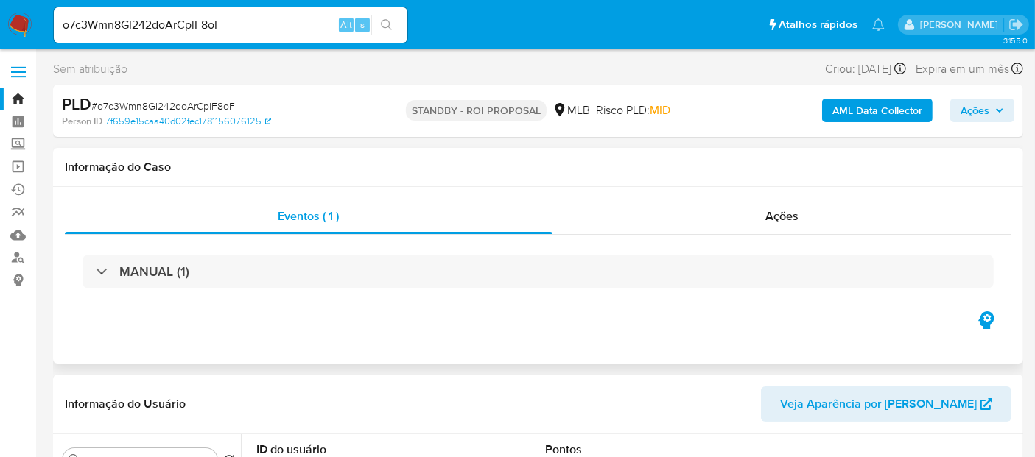
select select "10"
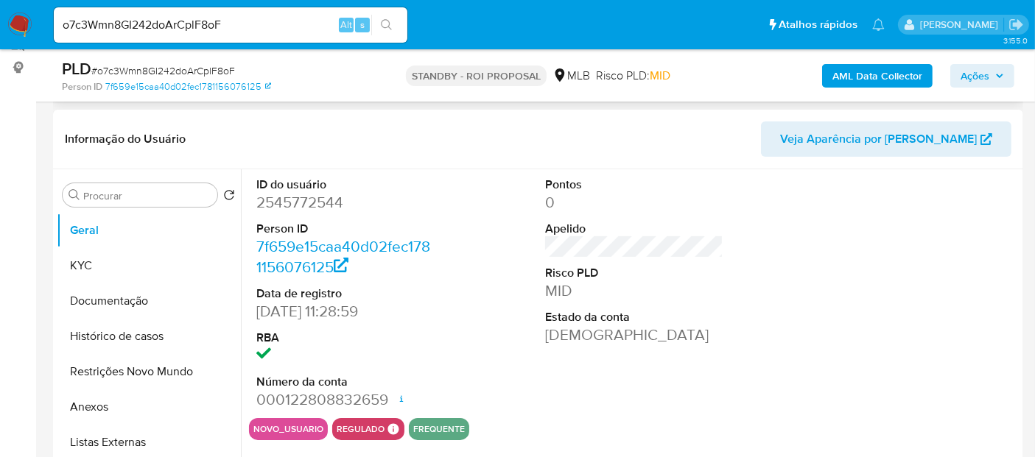
scroll to position [245, 0]
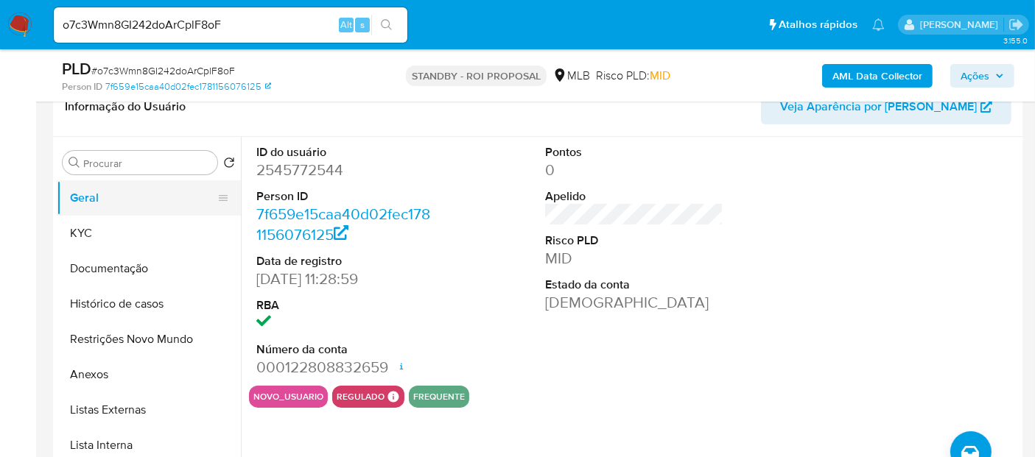
click at [89, 195] on button "Geral" at bounding box center [143, 197] width 172 height 35
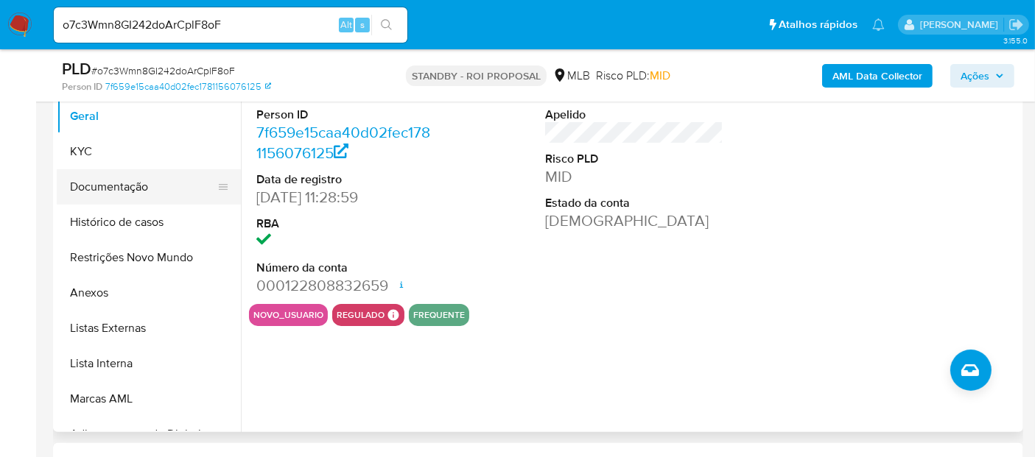
scroll to position [163, 0]
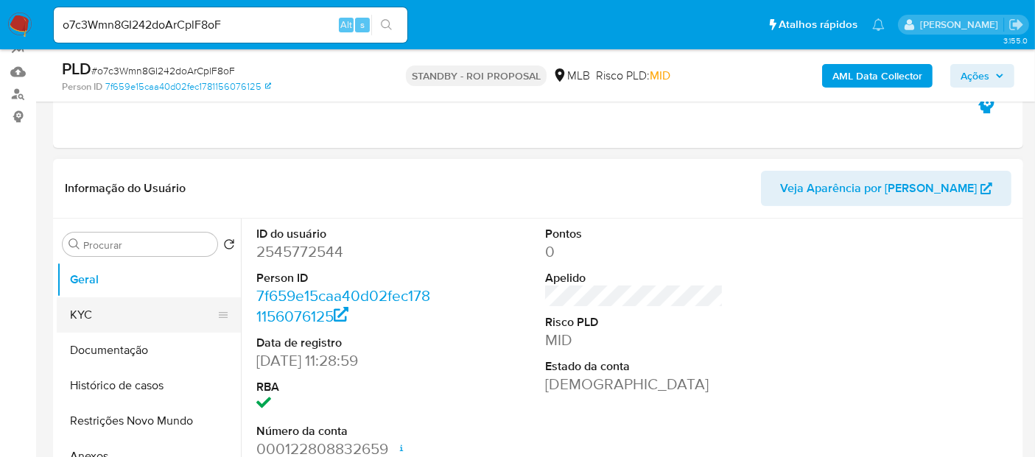
drag, startPoint x: 85, startPoint y: 318, endPoint x: 195, endPoint y: 328, distance: 110.9
click at [88, 317] on button "KYC" at bounding box center [143, 315] width 172 height 35
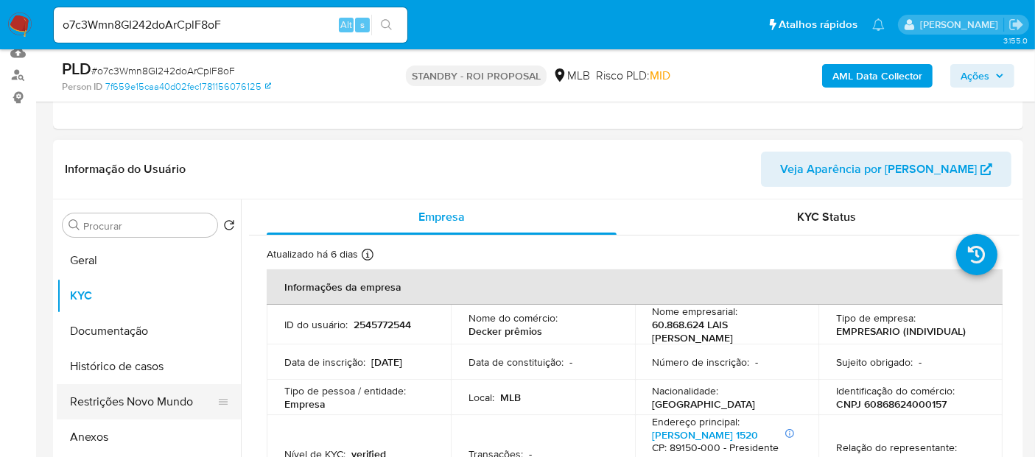
scroll to position [195, 0]
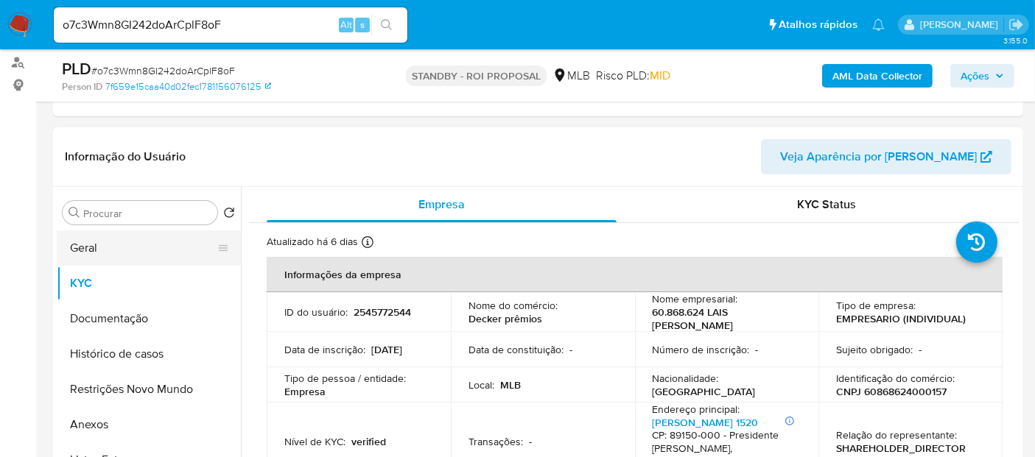
click at [88, 236] on button "Geral" at bounding box center [143, 248] width 172 height 35
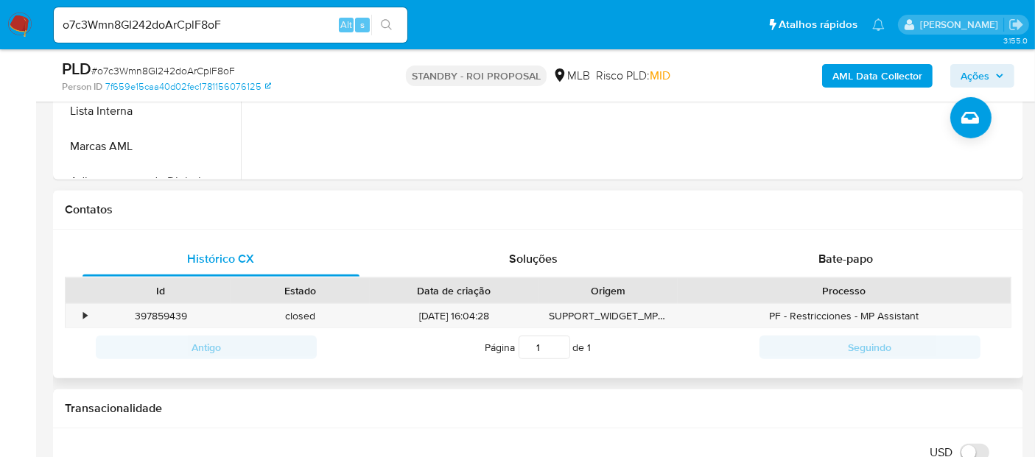
scroll to position [537, 0]
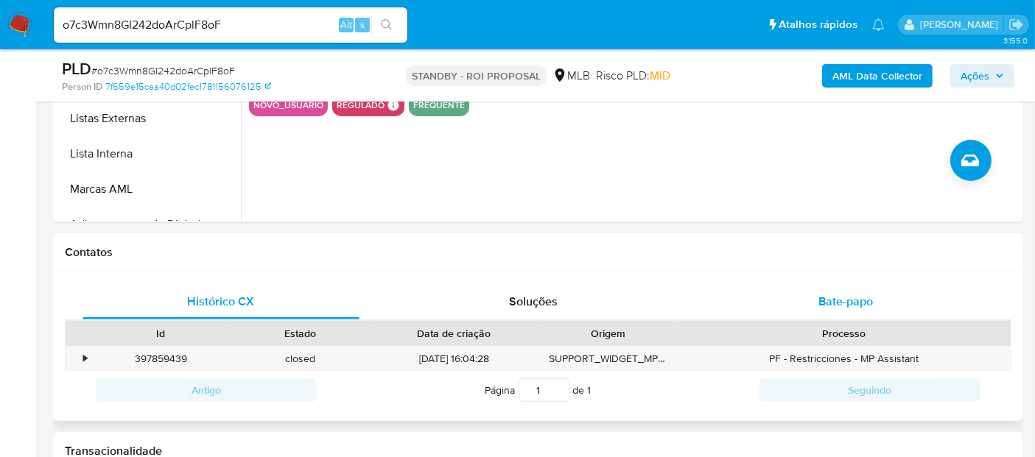
click at [850, 300] on span "Bate-papo" at bounding box center [845, 301] width 54 height 17
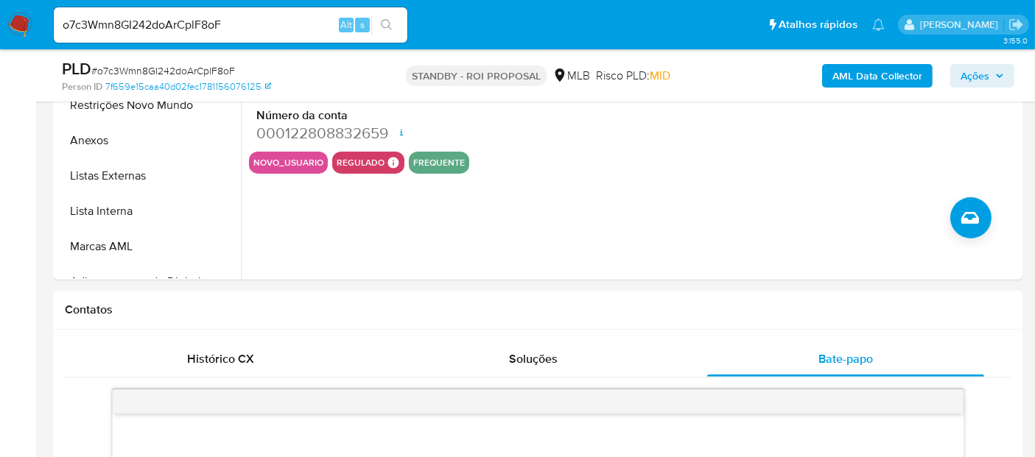
scroll to position [469, 0]
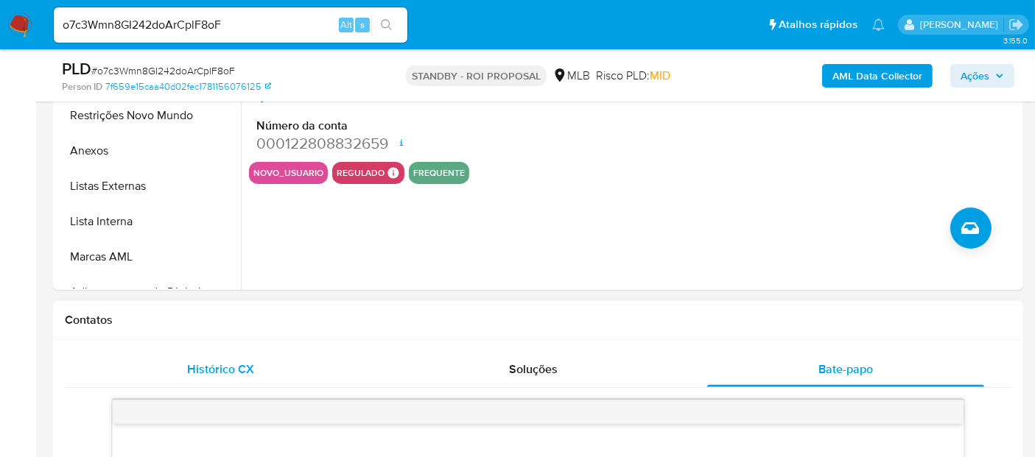
click at [224, 371] on span "Histórico CX" at bounding box center [221, 369] width 67 height 17
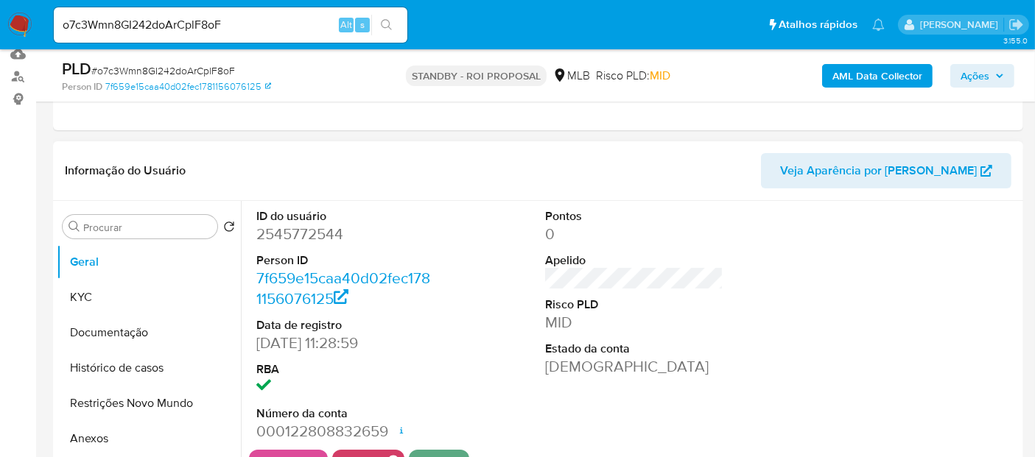
scroll to position [103, 0]
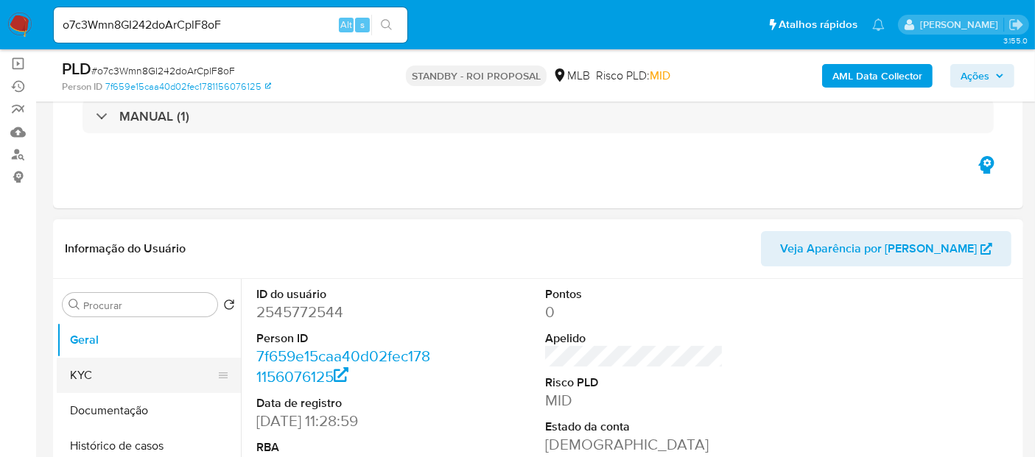
click at [99, 368] on button "KYC" at bounding box center [143, 375] width 172 height 35
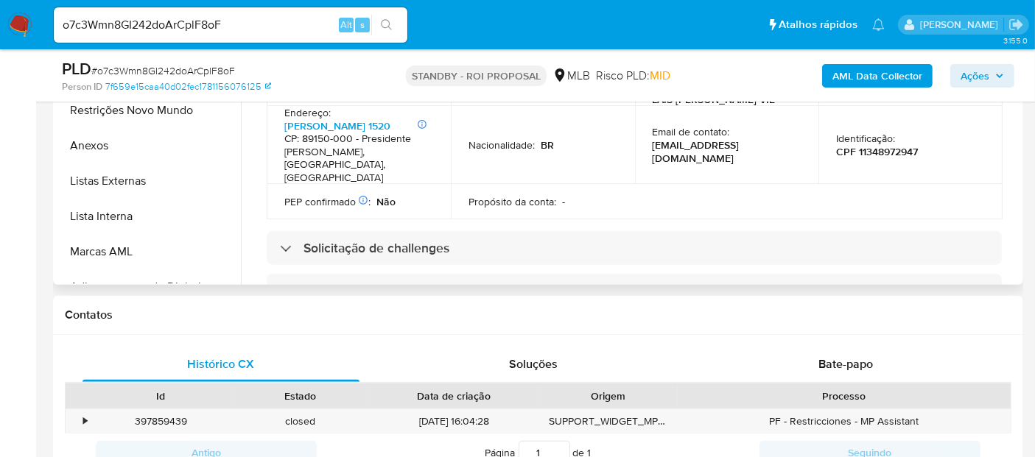
scroll to position [348, 0]
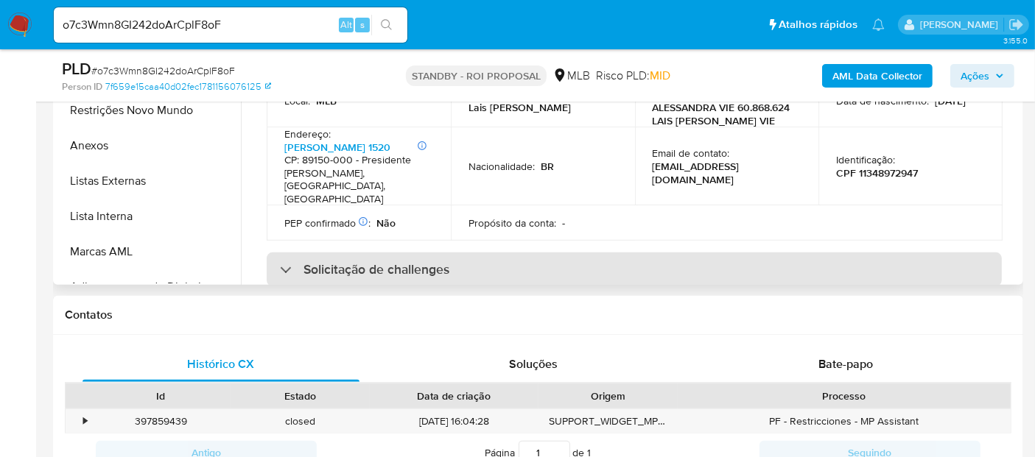
click at [420, 261] on h3 "Solicitação de challenges" at bounding box center [376, 269] width 146 height 16
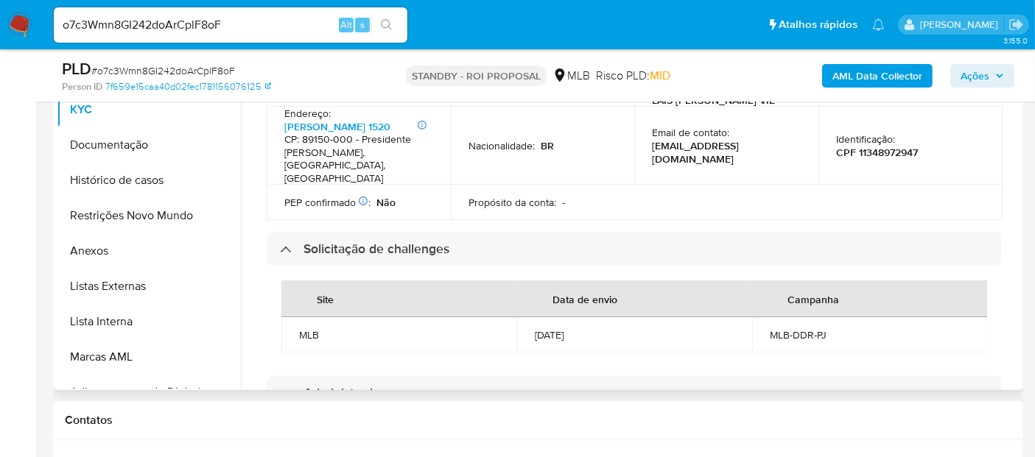
scroll to position [512, 0]
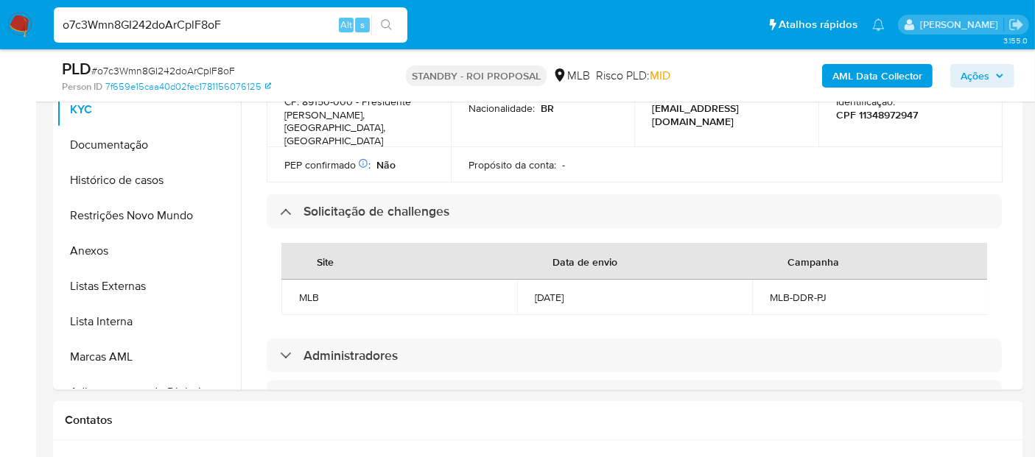
drag, startPoint x: 248, startPoint y: 22, endPoint x: 0, endPoint y: 28, distance: 248.2
click at [0, 28] on nav "Pausado Ver notificaciones o7c3Wmn8GI242doArCplF8oF Alt s Atalhos rápidos Presi…" at bounding box center [517, 24] width 1035 height 49
paste input "Avneld3l5GbTTBPXnqb5hH7f"
type input "Avneld3l5GbTTBPXnqb5hH7f"
click at [379, 22] on button "search-icon" at bounding box center [386, 25] width 30 height 21
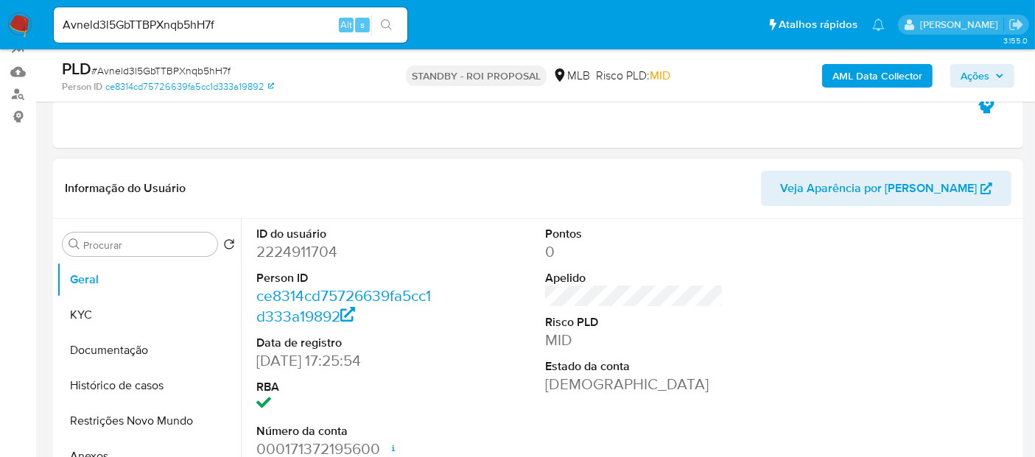
scroll to position [245, 0]
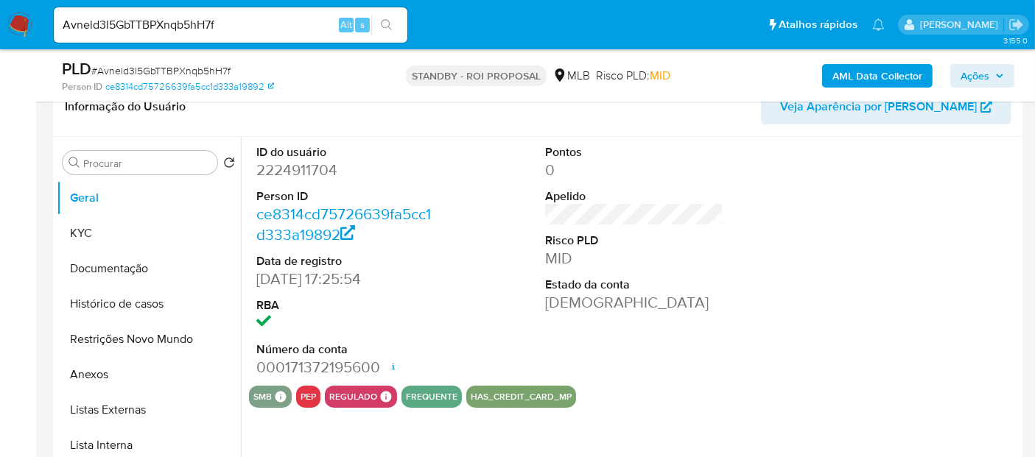
select select "10"
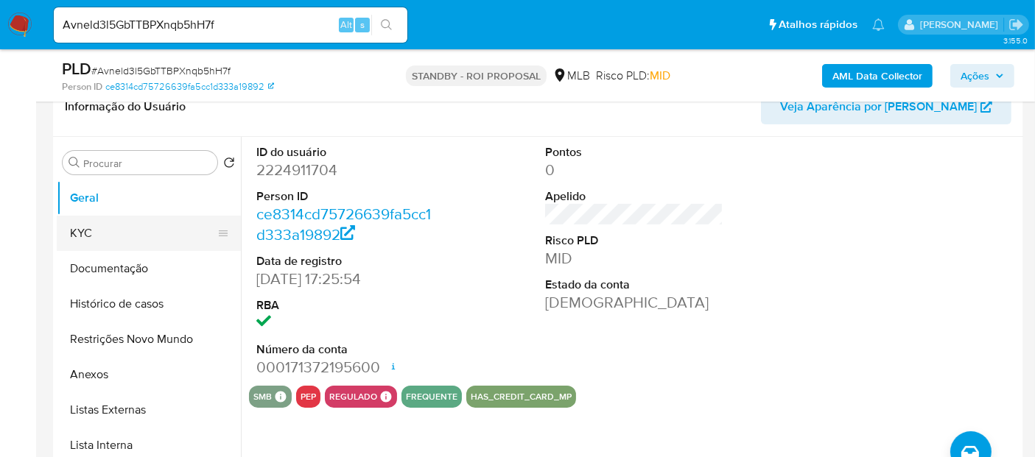
click at [97, 219] on button "KYC" at bounding box center [143, 233] width 172 height 35
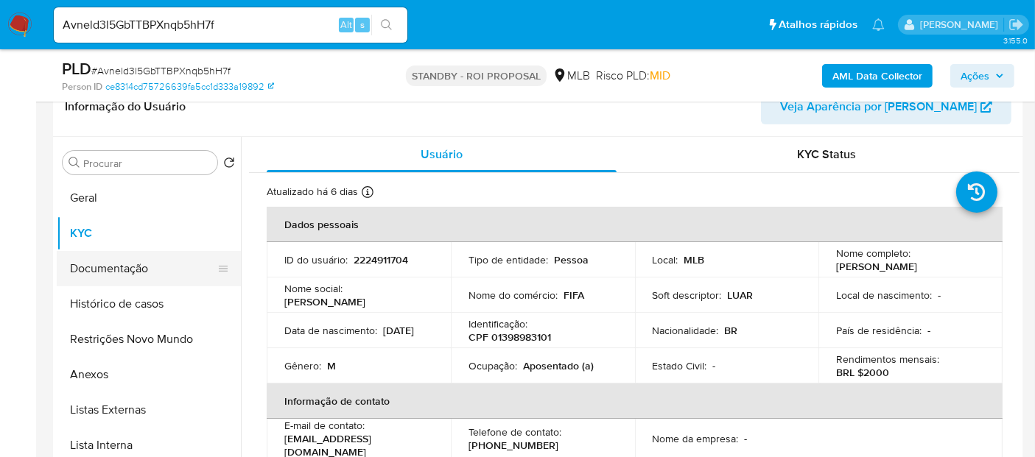
click at [126, 272] on button "Documentação" at bounding box center [143, 268] width 172 height 35
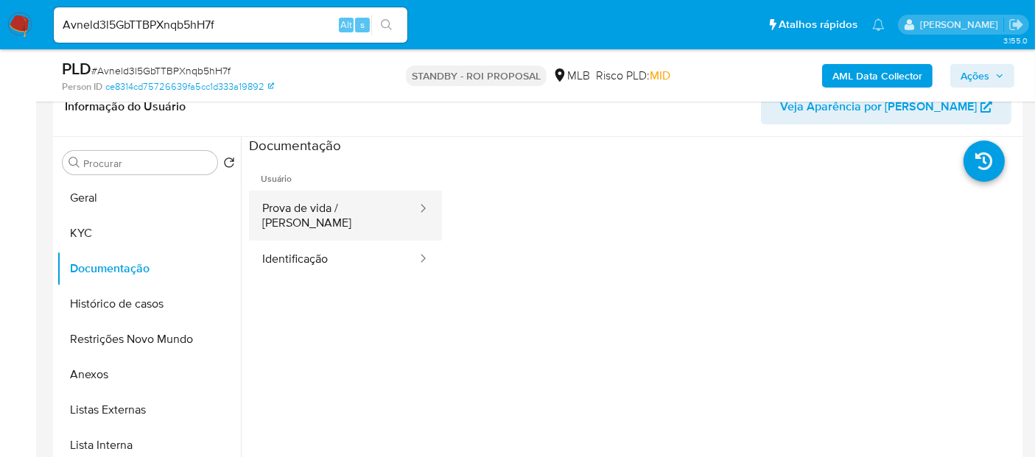
click at [337, 198] on button "Prova de vida / [PERSON_NAME]" at bounding box center [333, 216] width 169 height 50
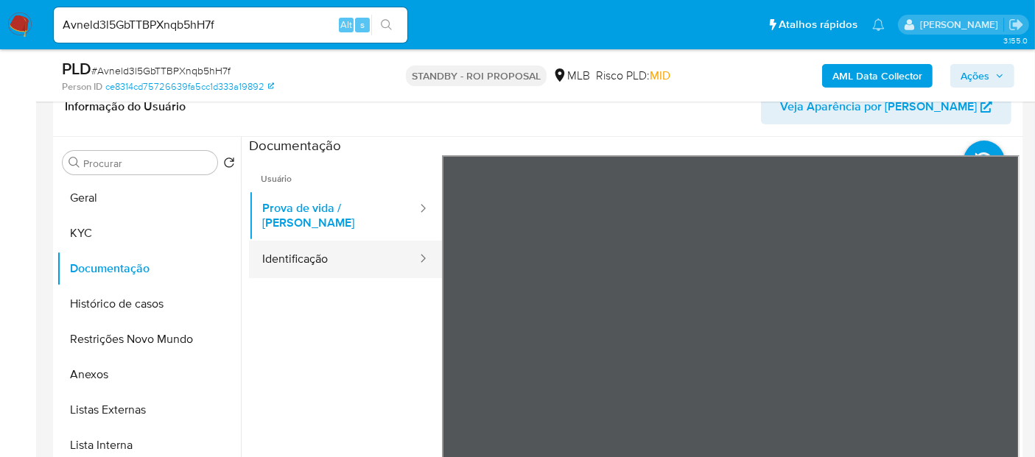
click at [321, 249] on button "Identificação" at bounding box center [333, 260] width 169 height 38
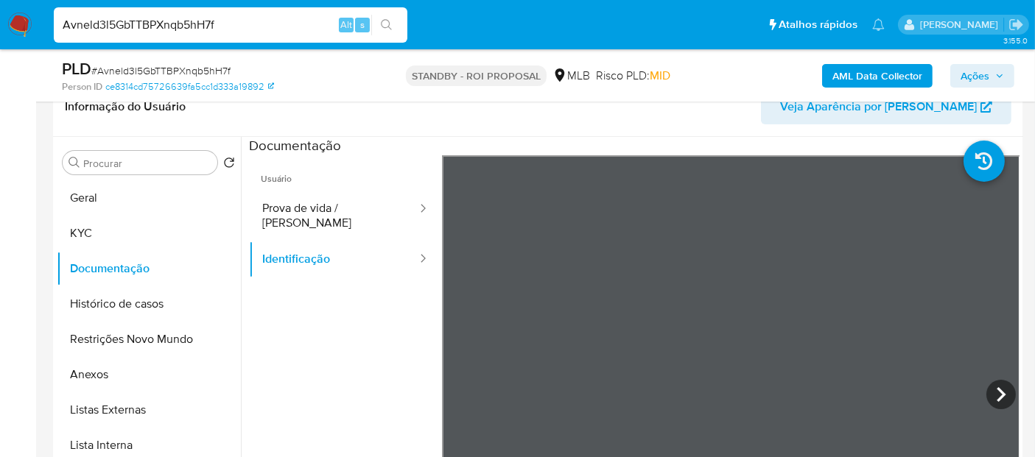
drag, startPoint x: 234, startPoint y: 20, endPoint x: 0, endPoint y: 27, distance: 234.3
click at [0, 27] on nav "Pausado Ver notificaciones Avneld3l5GbTTBPXnqb5hH7f Alt s Atalhos rápidos Presi…" at bounding box center [517, 24] width 1035 height 49
paste input "vAM1ijgR8eztDNfZbIoDbbBL"
type input "vAM1ijgR8eztDNfZbIoDbbBL"
click at [389, 24] on icon "search-icon" at bounding box center [386, 24] width 11 height 11
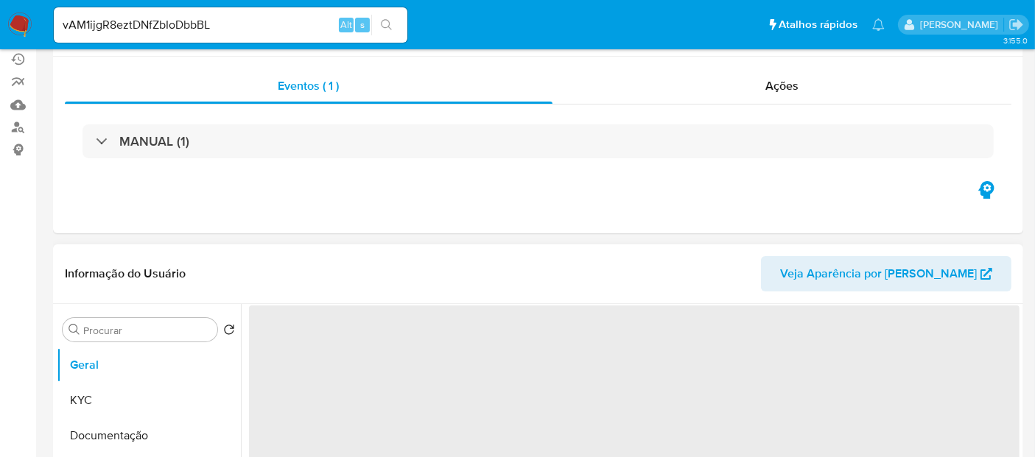
scroll to position [163, 0]
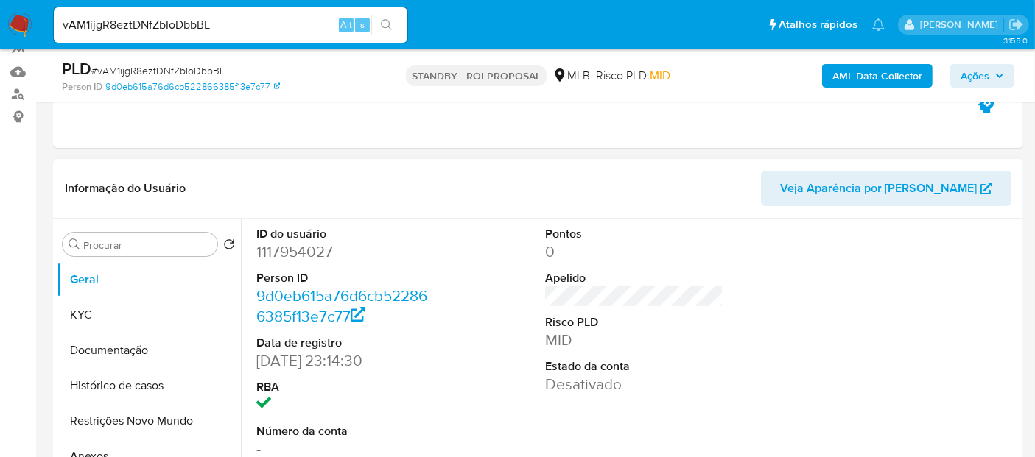
select select "10"
click at [100, 310] on button "KYC" at bounding box center [143, 315] width 172 height 35
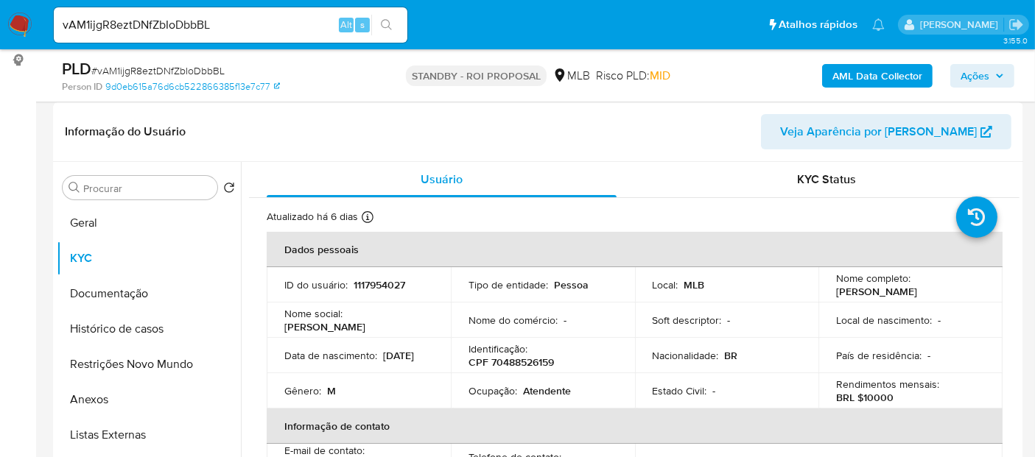
scroll to position [230, 0]
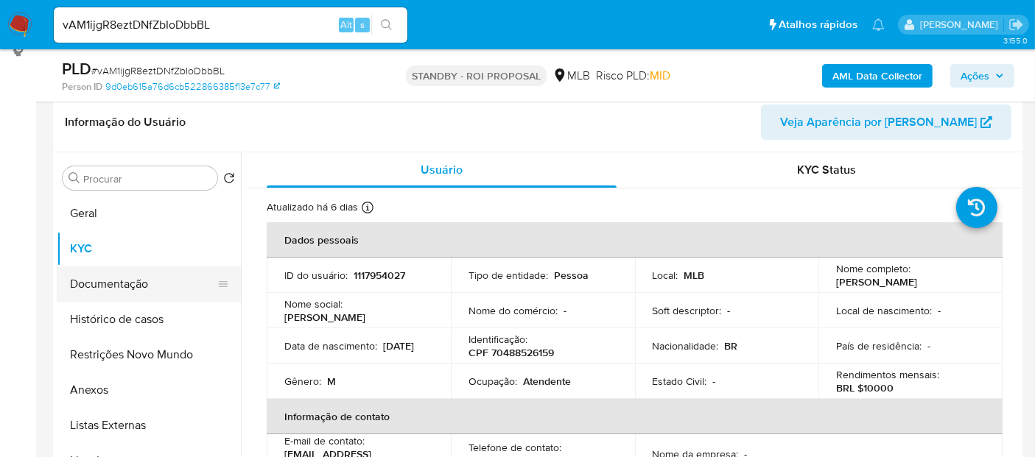
drag, startPoint x: 119, startPoint y: 285, endPoint x: 149, endPoint y: 287, distance: 29.5
click at [119, 286] on button "Documentação" at bounding box center [143, 284] width 172 height 35
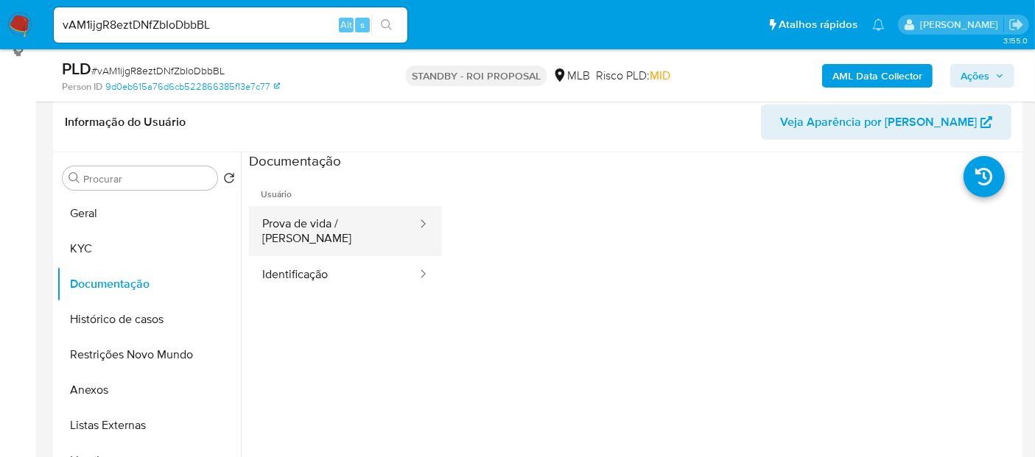
click at [350, 218] on button "Prova de vida / [PERSON_NAME]" at bounding box center [333, 231] width 169 height 50
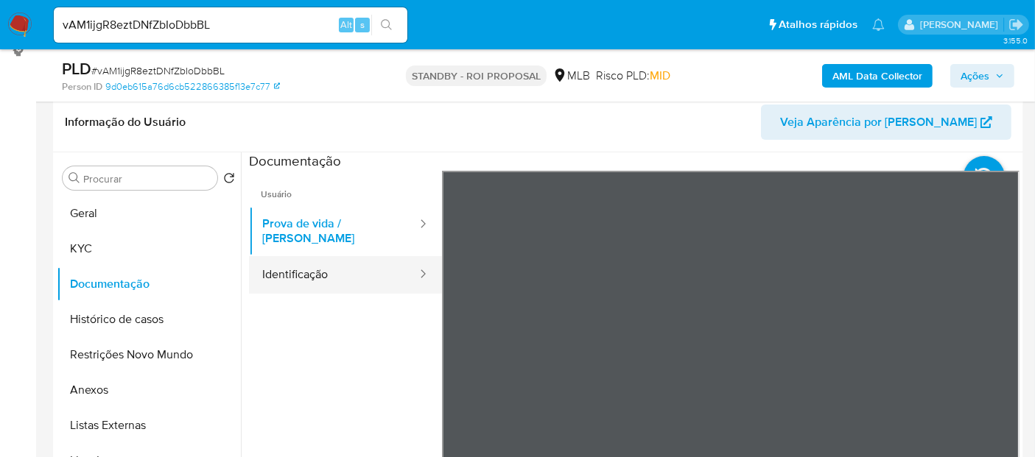
drag, startPoint x: 323, startPoint y: 259, endPoint x: 387, endPoint y: 267, distance: 64.6
click at [322, 259] on button "Identificação" at bounding box center [333, 275] width 169 height 38
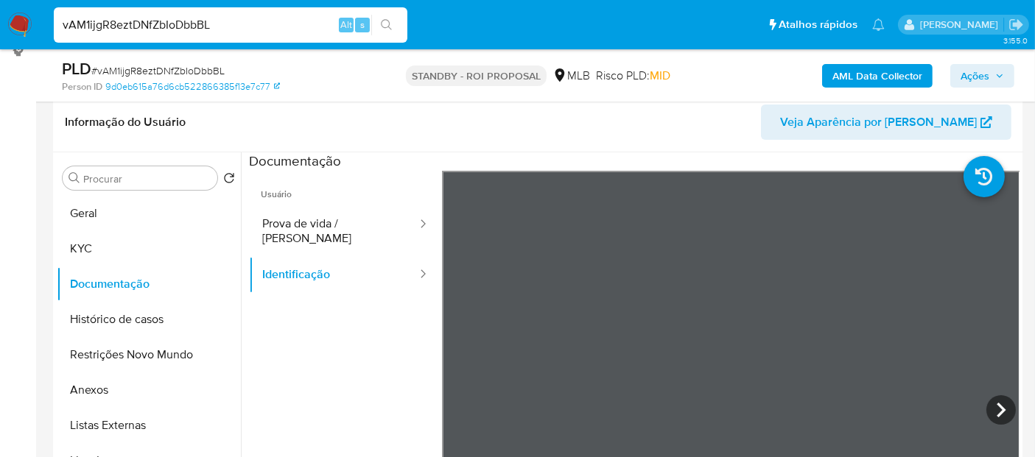
drag, startPoint x: 227, startPoint y: 24, endPoint x: 0, endPoint y: 24, distance: 226.8
click at [0, 24] on nav "Pausado Ver notificaciones vAM1ijgR8eztDNfZbIoDbbBL Alt s Atalhos rápidos Presi…" at bounding box center [517, 24] width 1035 height 49
paste input "X1TVZ7EboFDucapZ7TGxhsjg"
type input "X1TVZ7EboFDucapZ7TGxhsjg"
click at [390, 20] on icon "search-icon" at bounding box center [387, 25] width 12 height 12
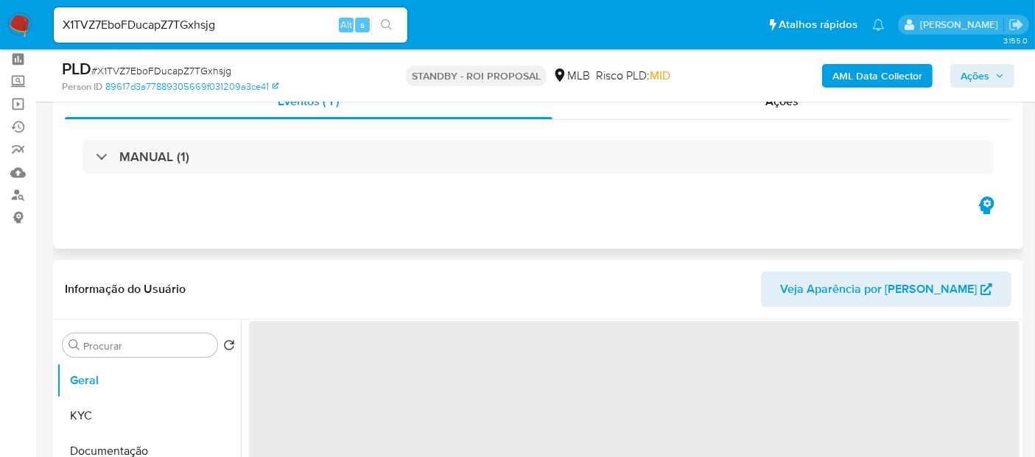
scroll to position [163, 0]
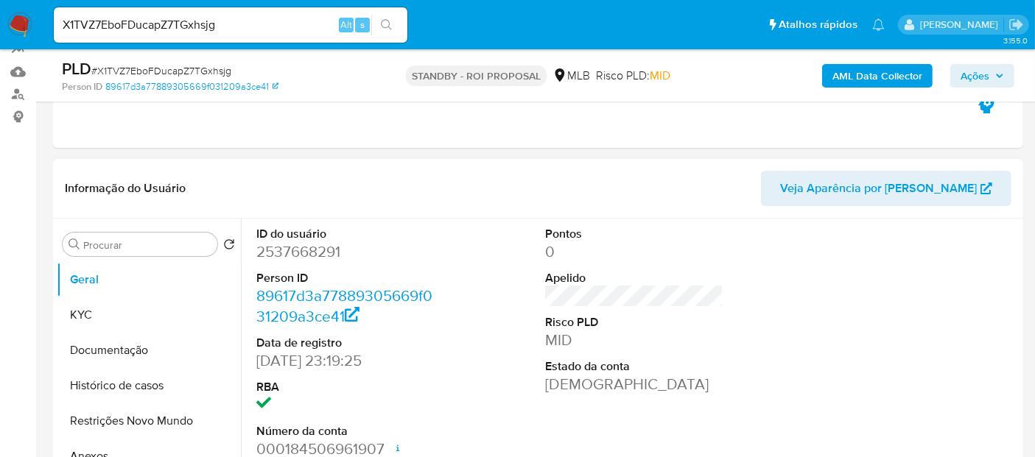
select select "10"
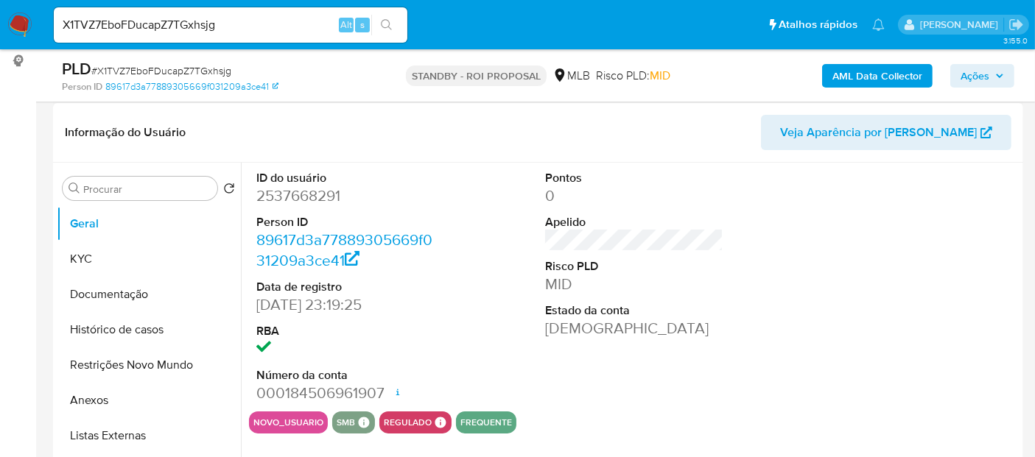
scroll to position [245, 0]
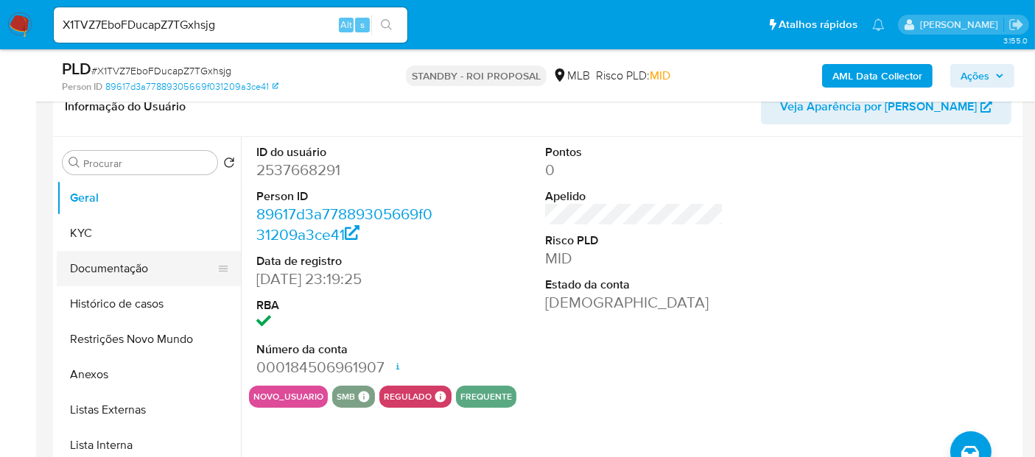
drag, startPoint x: 102, startPoint y: 261, endPoint x: 171, endPoint y: 270, distance: 69.7
click at [101, 261] on button "Documentação" at bounding box center [143, 268] width 172 height 35
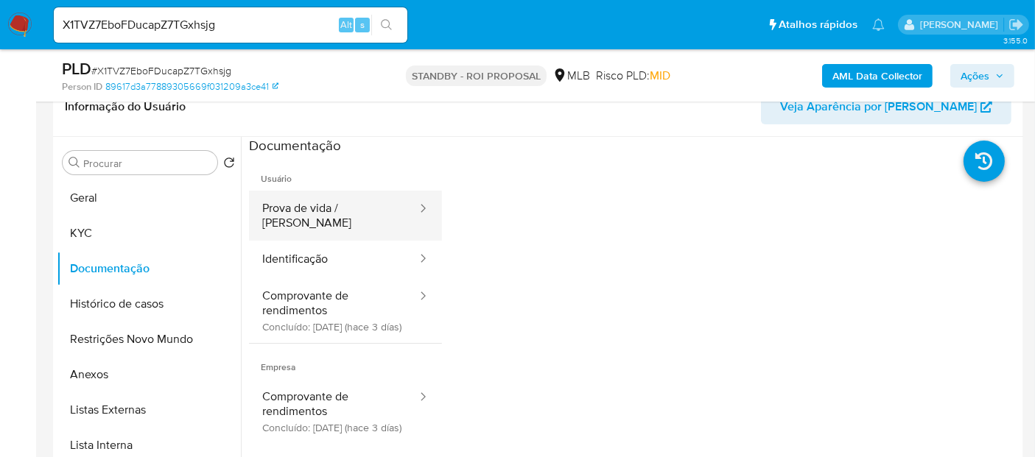
click at [359, 218] on button "Prova de vida / [PERSON_NAME]" at bounding box center [333, 216] width 169 height 50
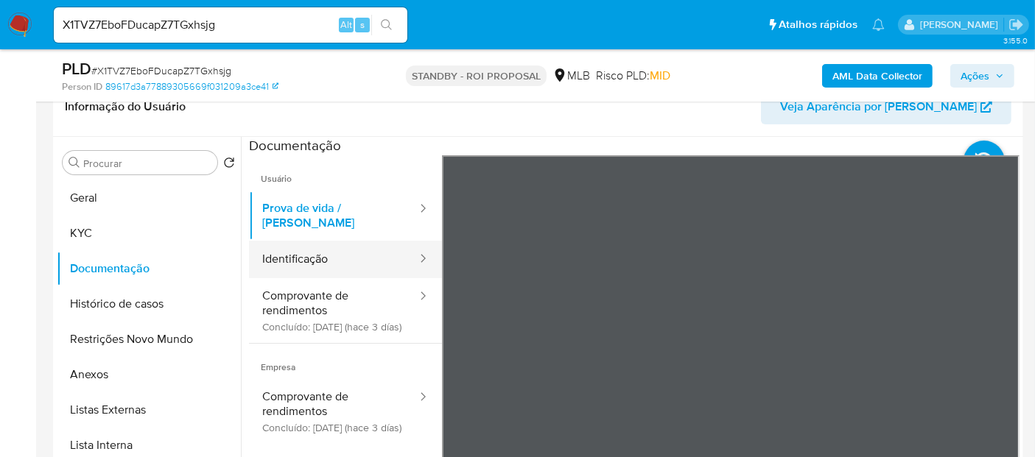
click at [324, 255] on button "Identificação" at bounding box center [333, 260] width 169 height 38
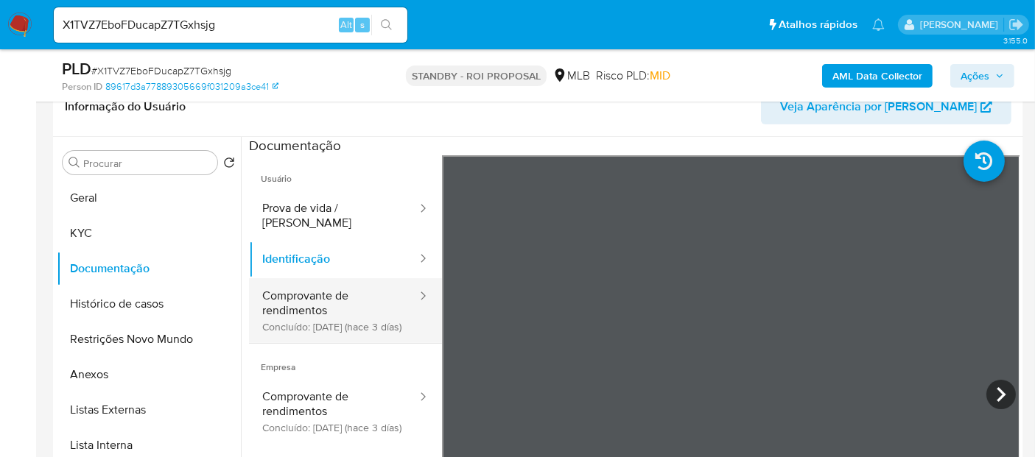
click at [291, 287] on button "Comprovante de rendimentos Concluído: 22/08/2025 (hace 3 días)" at bounding box center [333, 310] width 169 height 65
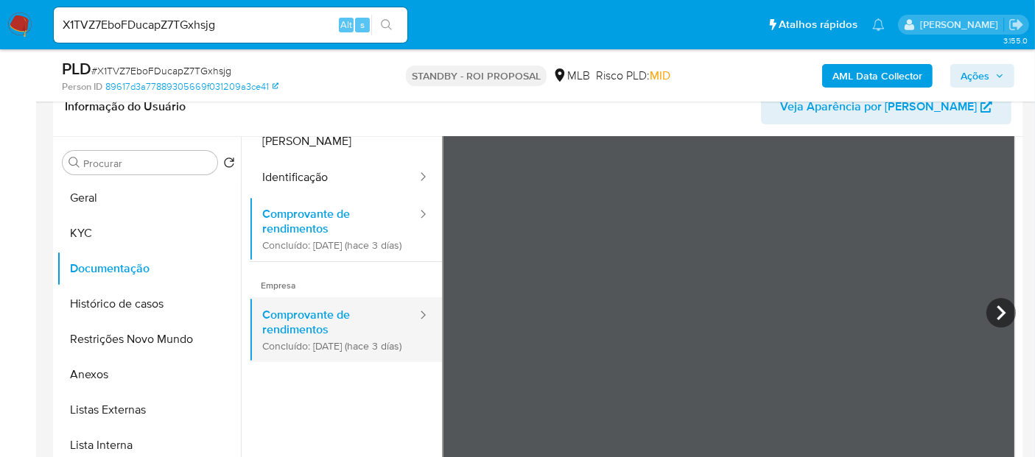
scroll to position [0, 0]
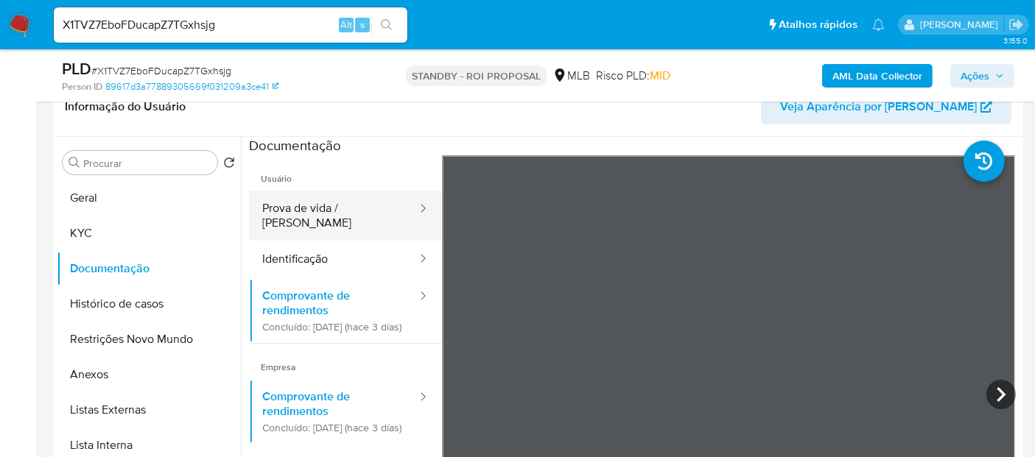
click at [320, 207] on button "Prova de vida / [PERSON_NAME]" at bounding box center [333, 216] width 169 height 50
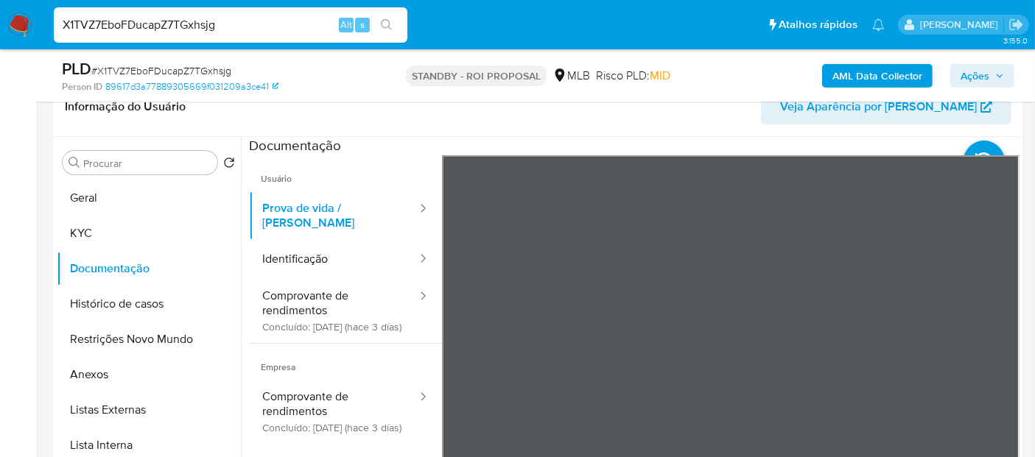
drag, startPoint x: 239, startPoint y: 22, endPoint x: 0, endPoint y: 68, distance: 243.8
paste input "HDX4z8JE4U8lrOI0ByngoVPM"
type input "HDX4z8JE4U8lrOI0ByngoVPM"
click at [392, 20] on icon "search-icon" at bounding box center [387, 25] width 12 height 12
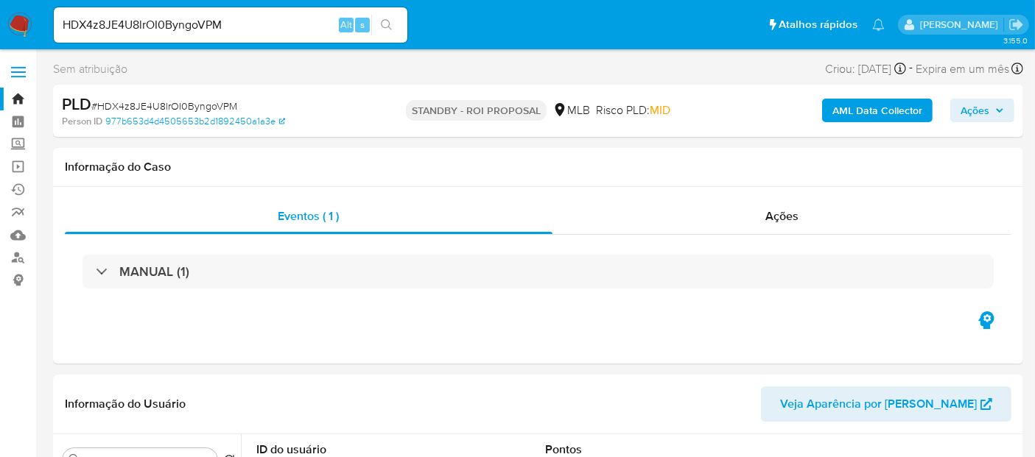
select select "10"
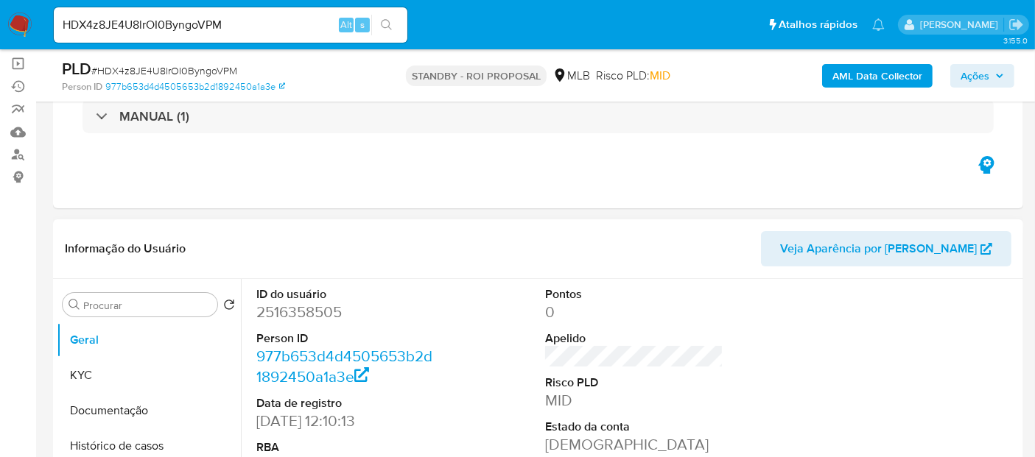
scroll to position [163, 0]
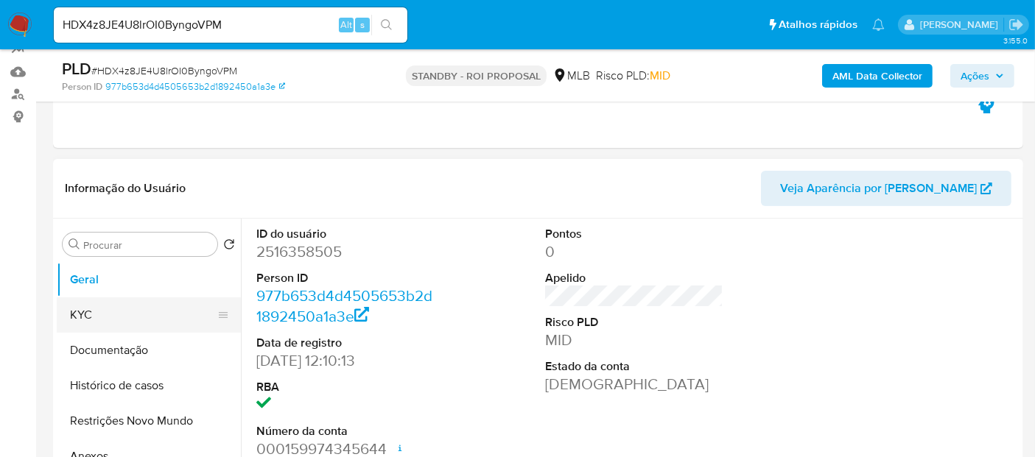
click at [105, 314] on button "KYC" at bounding box center [143, 315] width 172 height 35
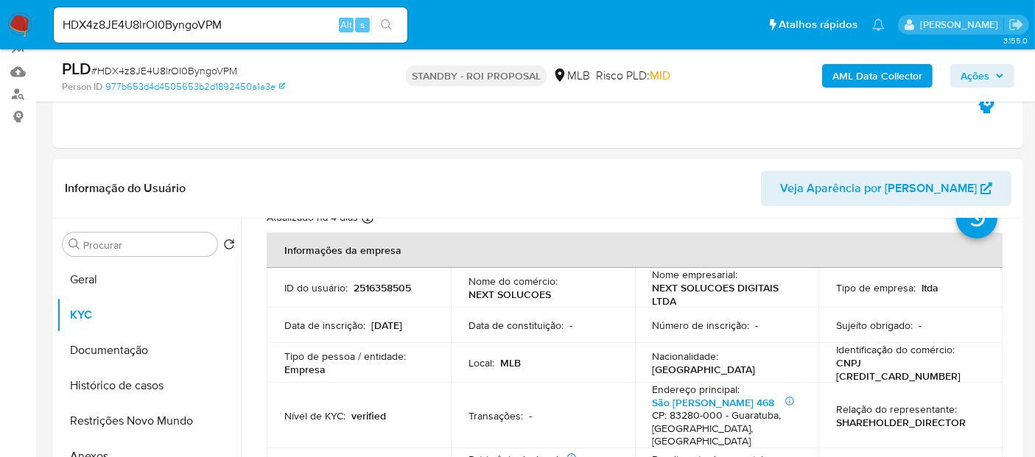
scroll to position [82, 0]
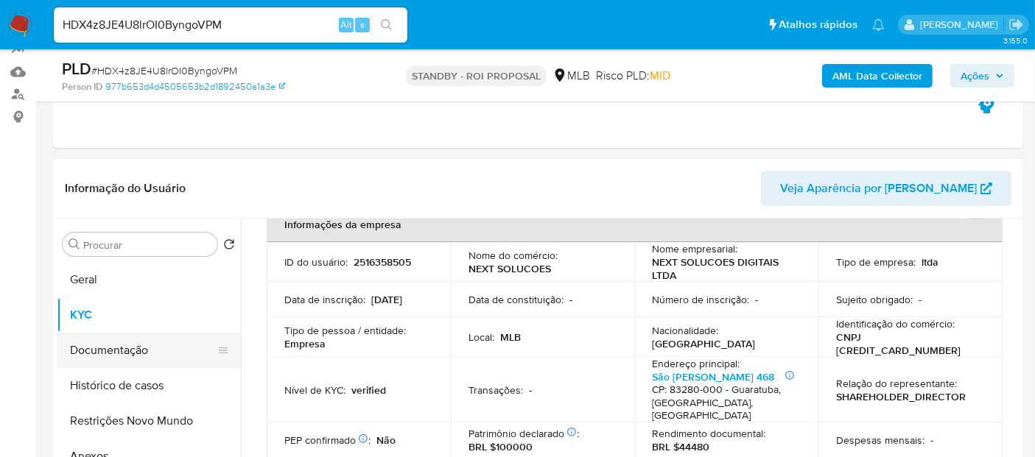
click at [119, 354] on button "Documentação" at bounding box center [143, 350] width 172 height 35
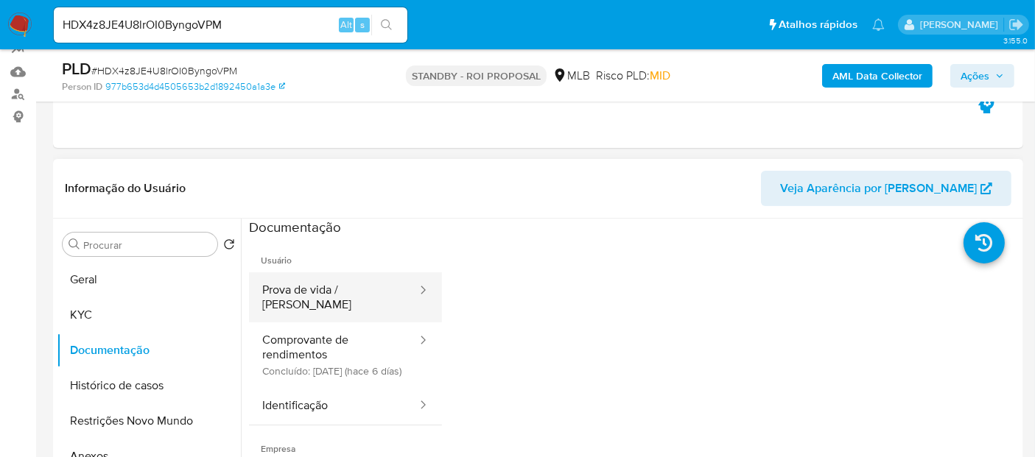
drag, startPoint x: 325, startPoint y: 292, endPoint x: 418, endPoint y: 295, distance: 92.8
click at [326, 292] on button "Prova de vida / [PERSON_NAME]" at bounding box center [333, 297] width 169 height 50
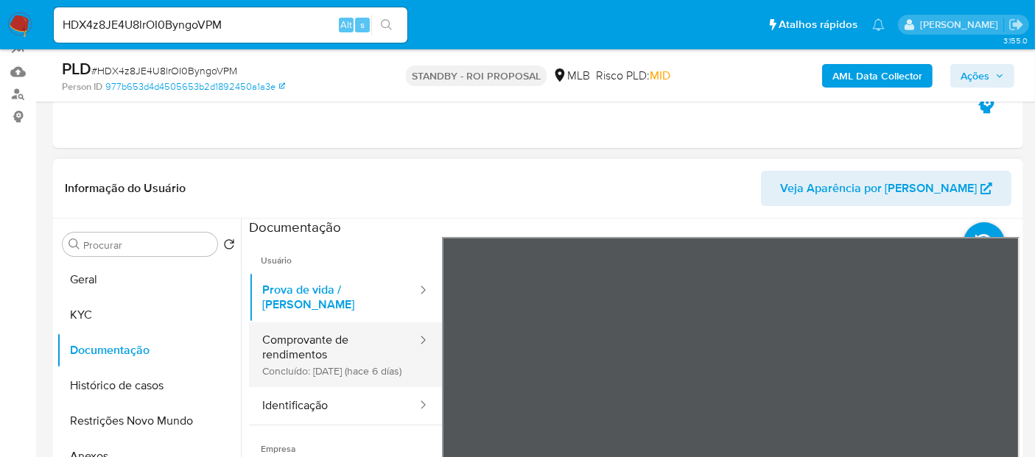
click at [306, 334] on button "Comprovante de rendimentos Concluído: 19/08/2025 (hace 6 días)" at bounding box center [333, 355] width 169 height 65
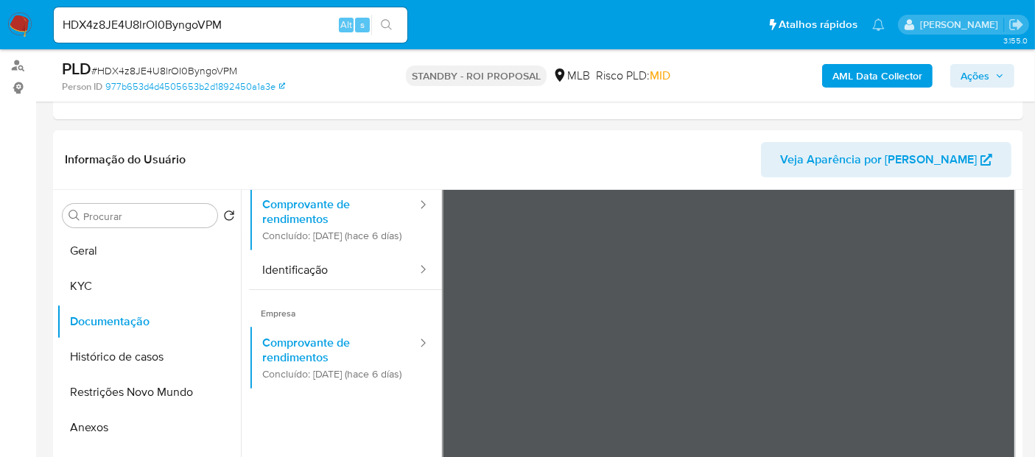
scroll to position [128, 0]
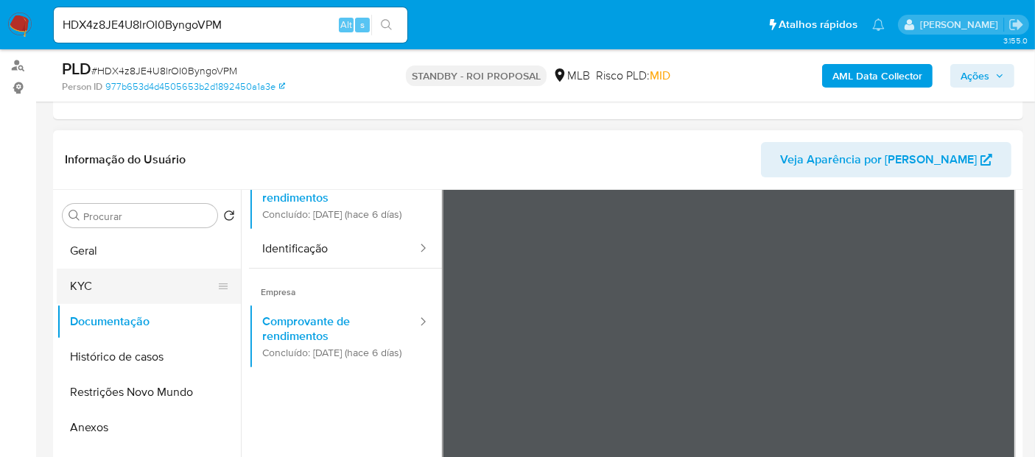
click at [97, 285] on button "KYC" at bounding box center [143, 286] width 172 height 35
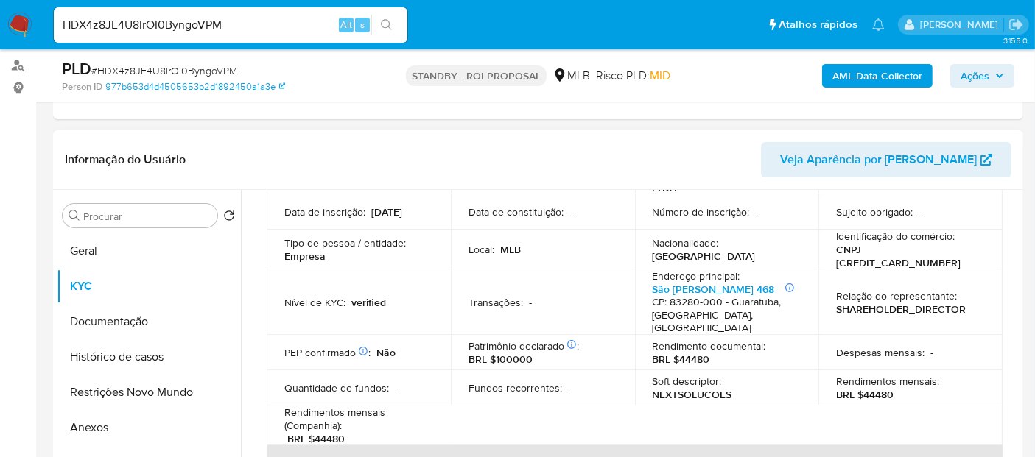
scroll to position [163, 0]
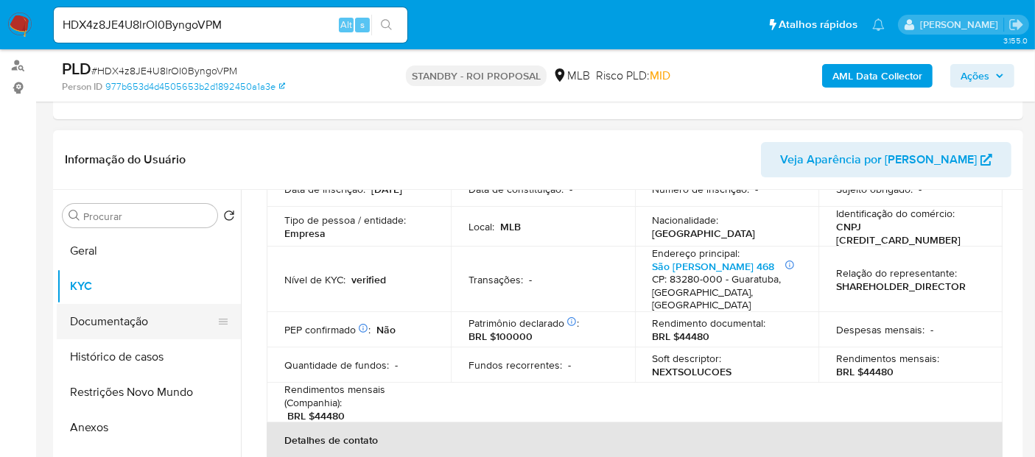
click at [97, 317] on button "Documentação" at bounding box center [143, 321] width 172 height 35
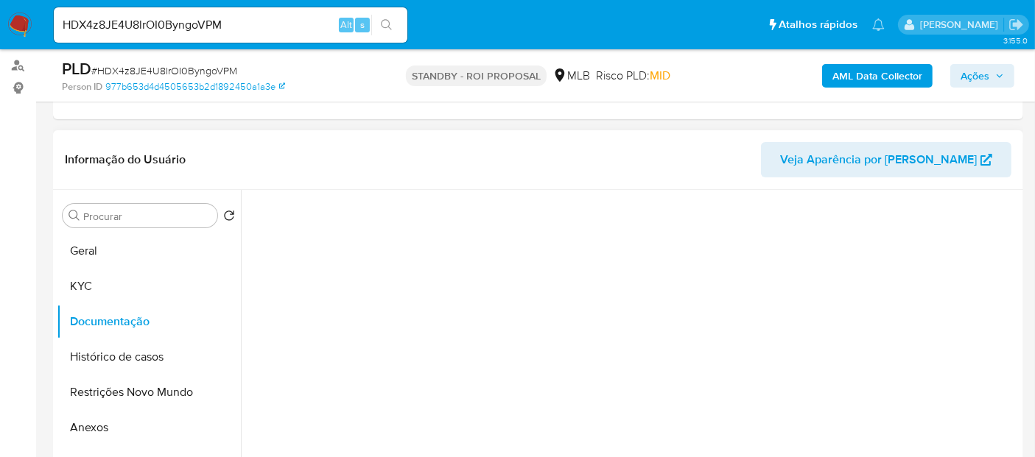
scroll to position [0, 0]
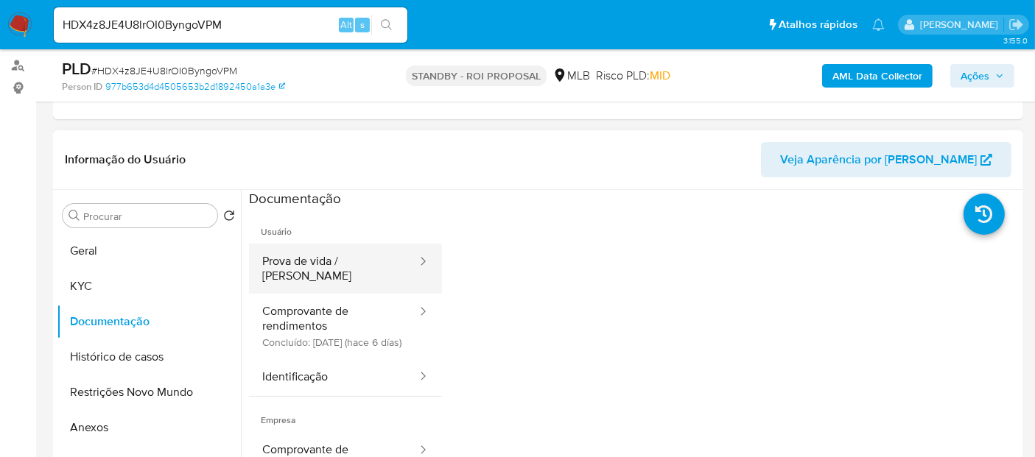
click at [333, 263] on button "Prova de vida / [PERSON_NAME]" at bounding box center [333, 269] width 169 height 50
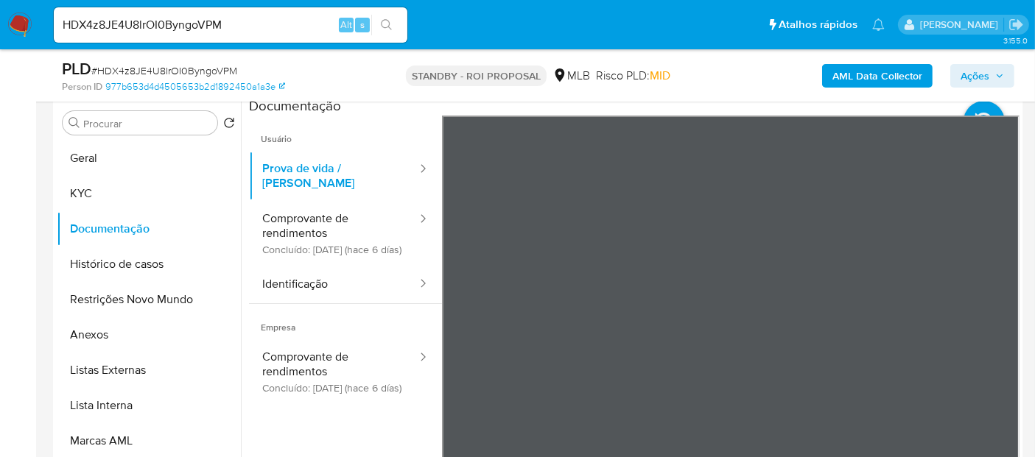
scroll to position [292, 0]
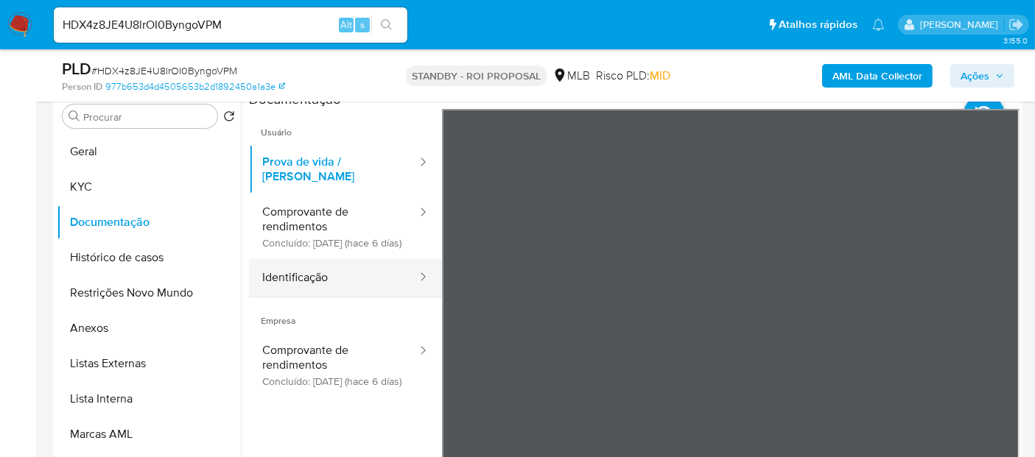
click at [296, 286] on button "Identificação" at bounding box center [333, 278] width 169 height 38
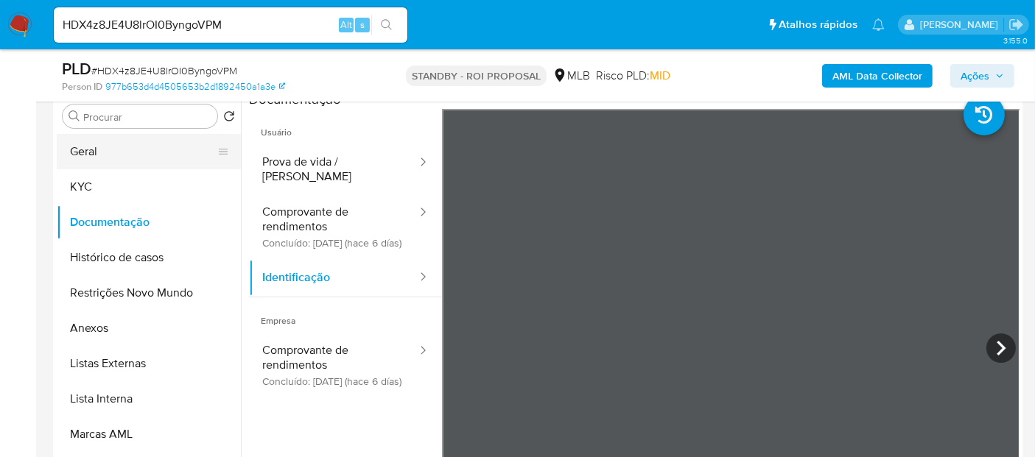
click at [94, 158] on button "Geral" at bounding box center [143, 151] width 172 height 35
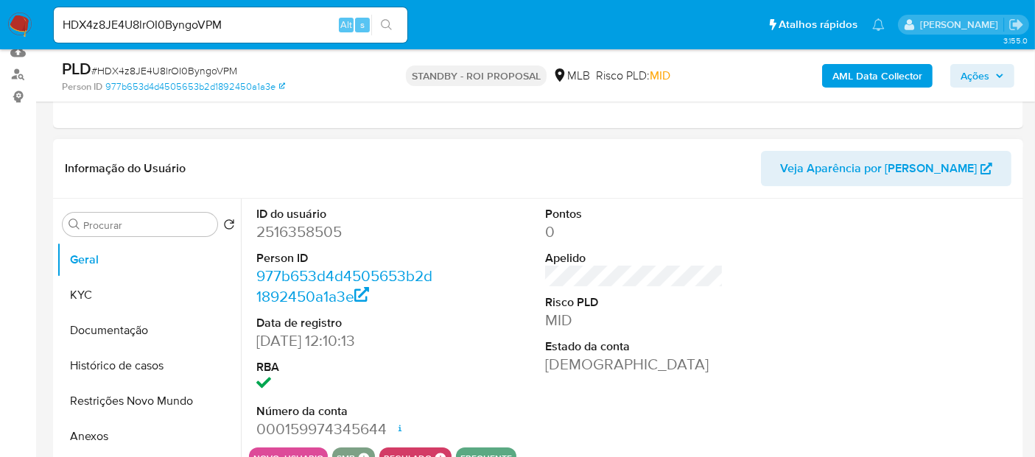
scroll to position [210, 0]
